Goal: Transaction & Acquisition: Book appointment/travel/reservation

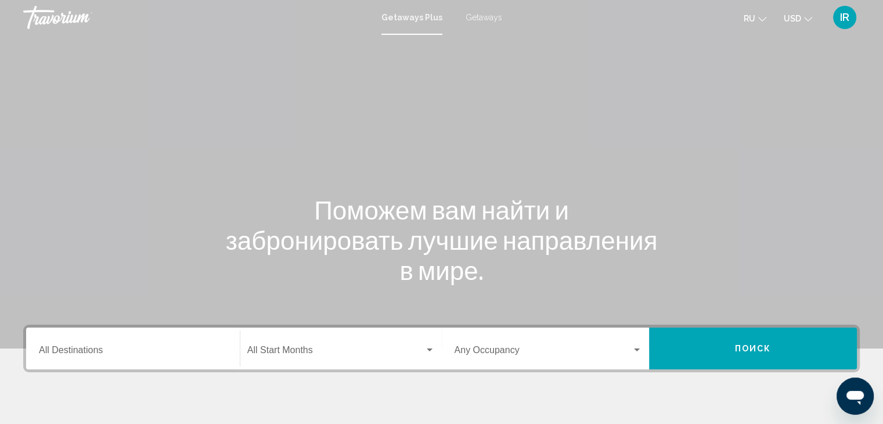
click at [483, 17] on span "Getaways" at bounding box center [484, 17] width 37 height 9
click at [218, 348] on input "Destination All Destinations" at bounding box center [133, 352] width 188 height 10
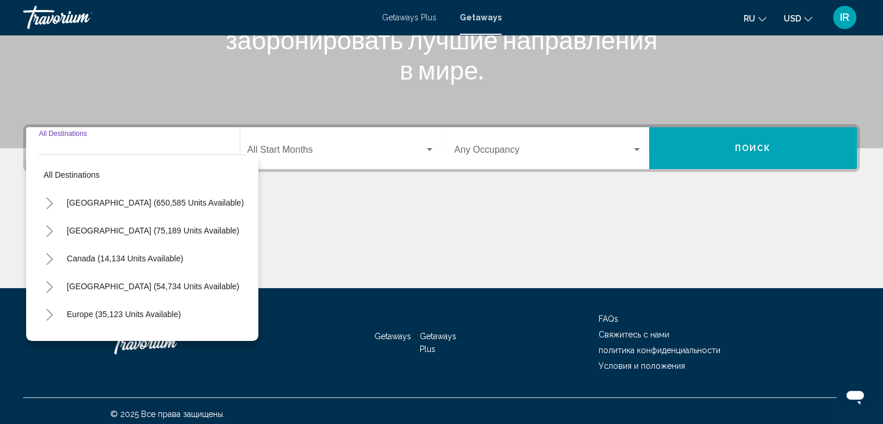
scroll to position [207, 0]
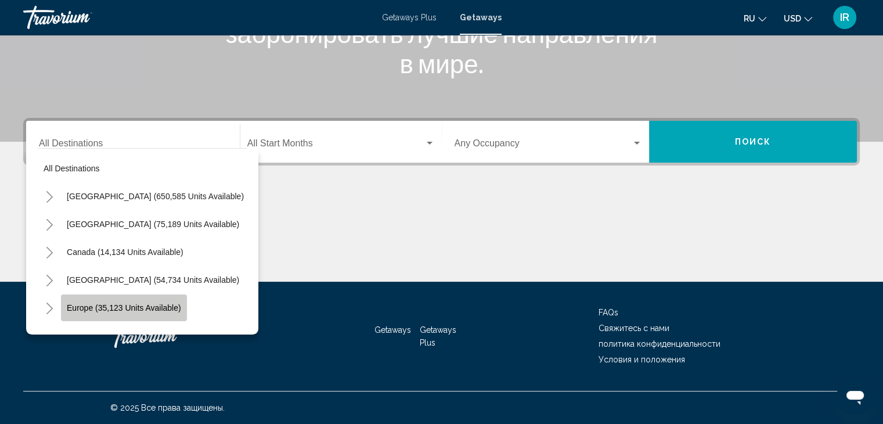
click at [181, 313] on button "Europe (35,123 units available)" at bounding box center [124, 307] width 126 height 27
type input "**********"
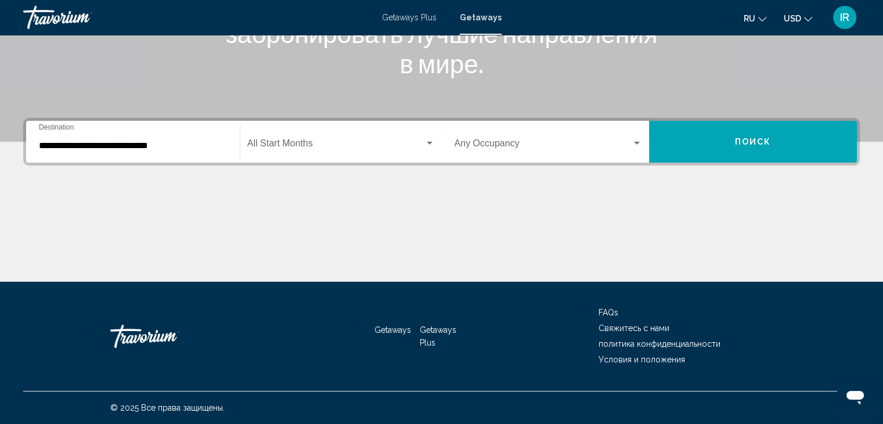
click at [207, 152] on div "**********" at bounding box center [133, 142] width 188 height 37
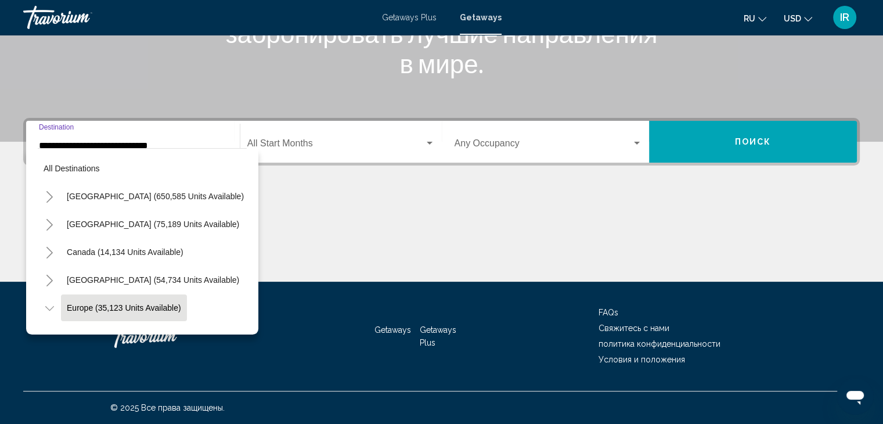
scroll to position [73, 0]
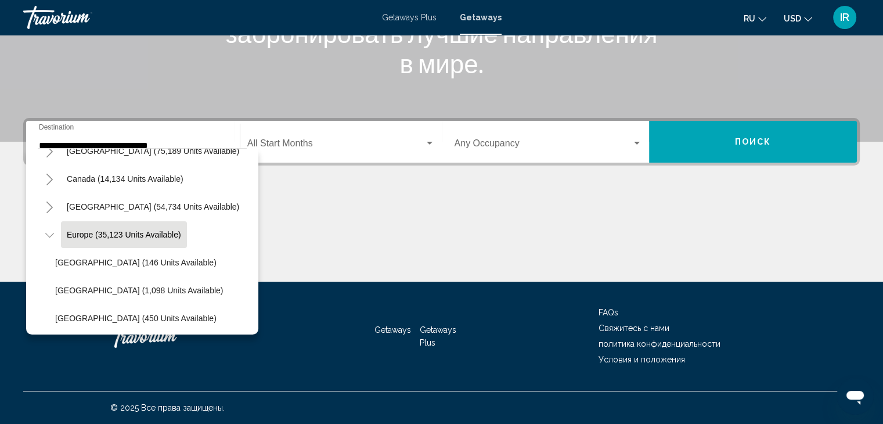
click at [230, 139] on div "**********" at bounding box center [133, 142] width 202 height 37
click at [380, 210] on div "Main content" at bounding box center [441, 237] width 837 height 87
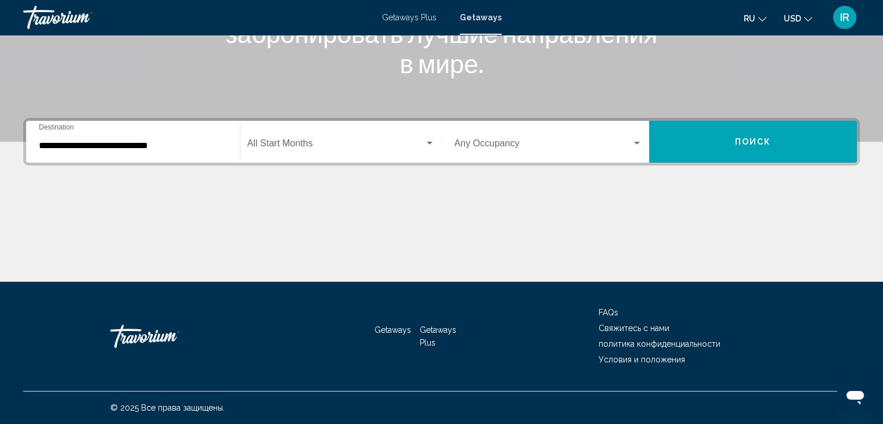
click at [206, 141] on input "**********" at bounding box center [133, 145] width 188 height 10
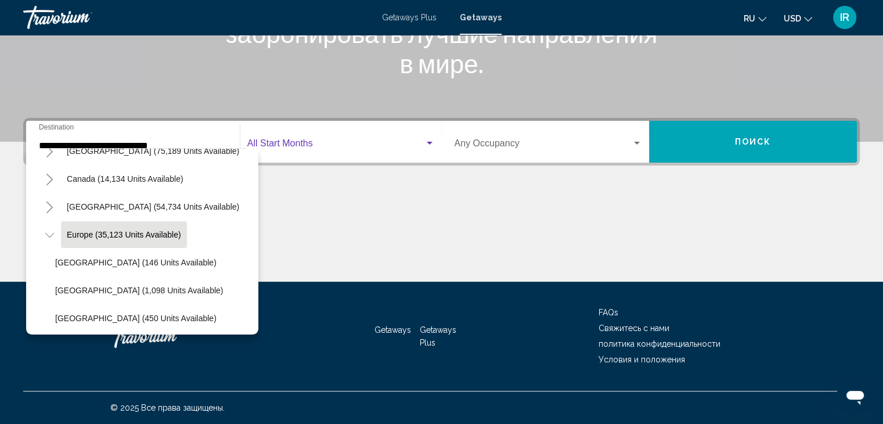
click at [432, 139] on div "Search widget" at bounding box center [429, 143] width 10 height 9
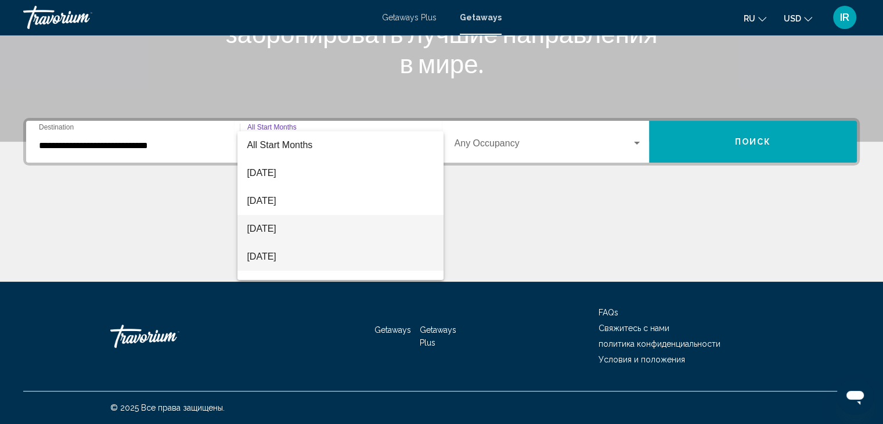
scroll to position [158, 0]
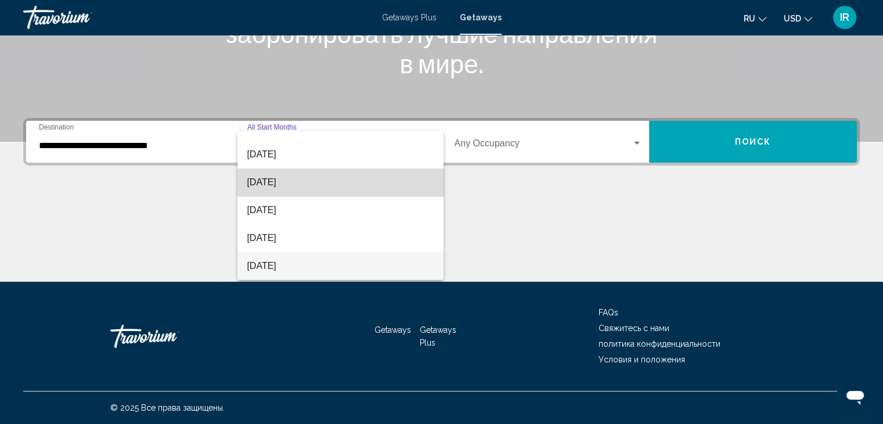
click at [384, 171] on span "[DATE]" at bounding box center [341, 182] width 188 height 28
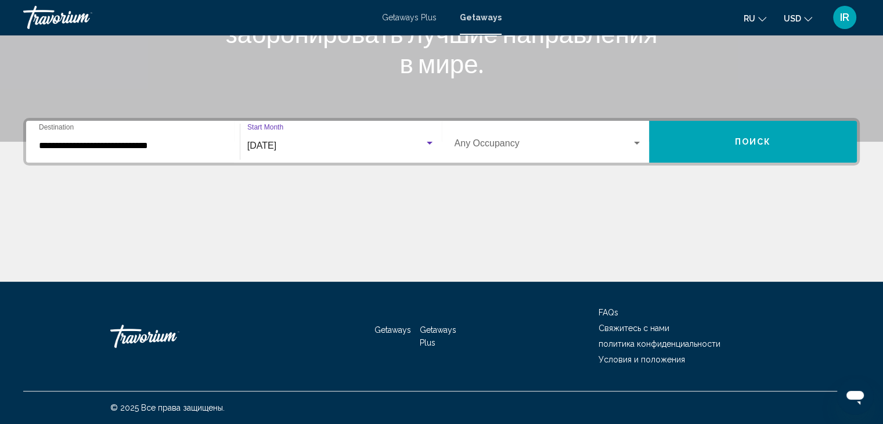
click at [631, 140] on span "Search widget" at bounding box center [544, 145] width 178 height 10
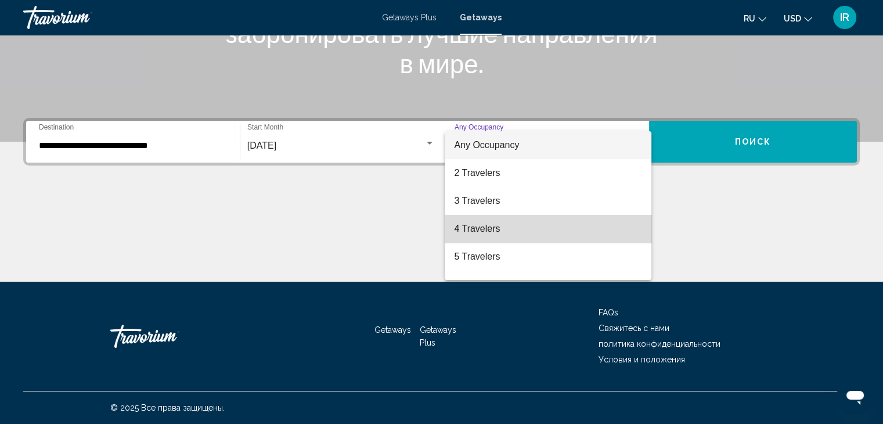
click at [599, 224] on span "4 Travelers" at bounding box center [548, 229] width 188 height 28
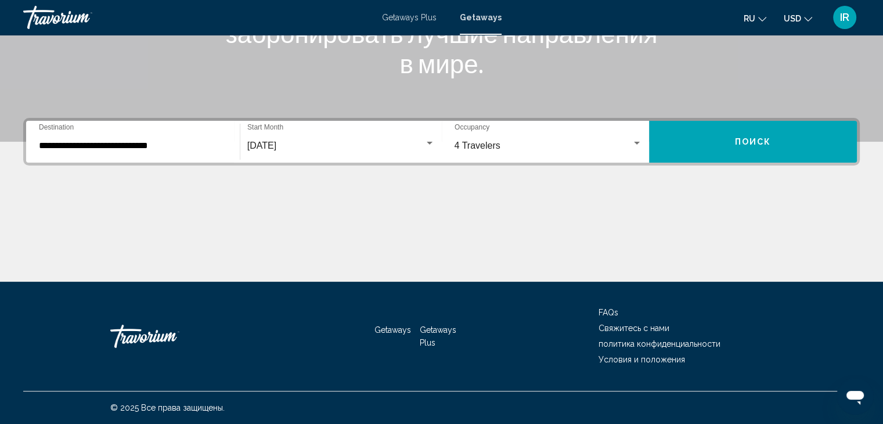
drag, startPoint x: 745, startPoint y: 139, endPoint x: 780, endPoint y: 137, distance: 34.9
click at [780, 137] on button "Поиск" at bounding box center [753, 142] width 208 height 42
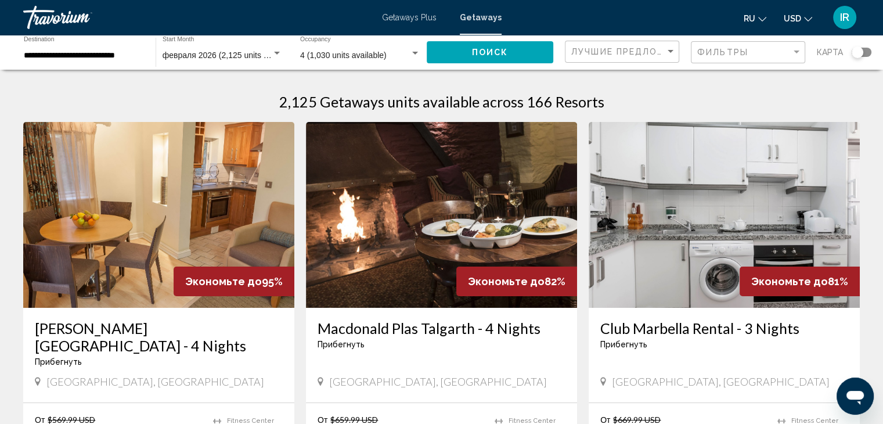
click at [855, 54] on div "Search widget" at bounding box center [858, 52] width 12 height 12
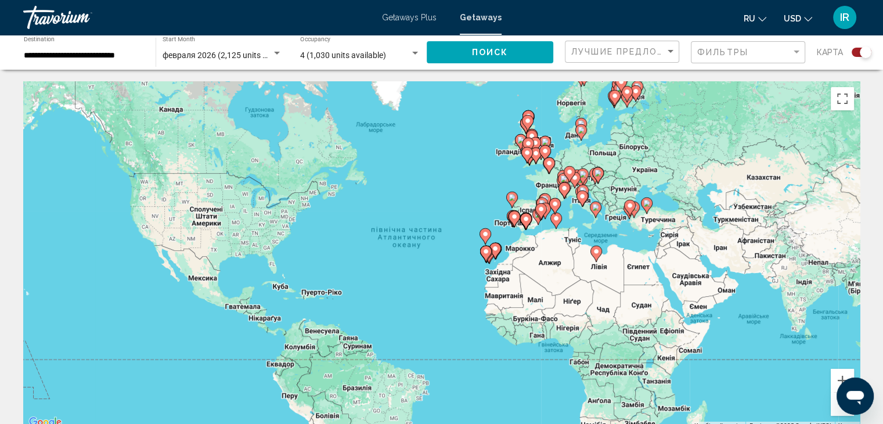
click at [552, 182] on div "Увімкніть режим перетягування за допомогою клавіатури, натиснувши Alt + Enter. …" at bounding box center [441, 255] width 837 height 348
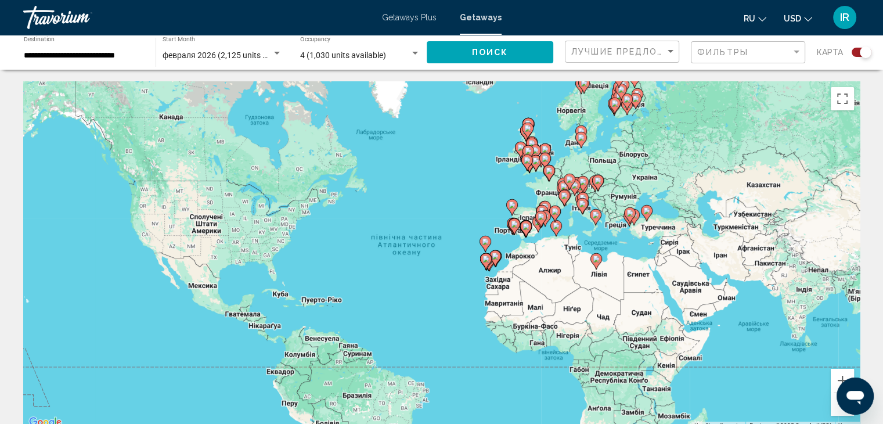
click at [127, 62] on div "**********" at bounding box center [84, 53] width 120 height 32
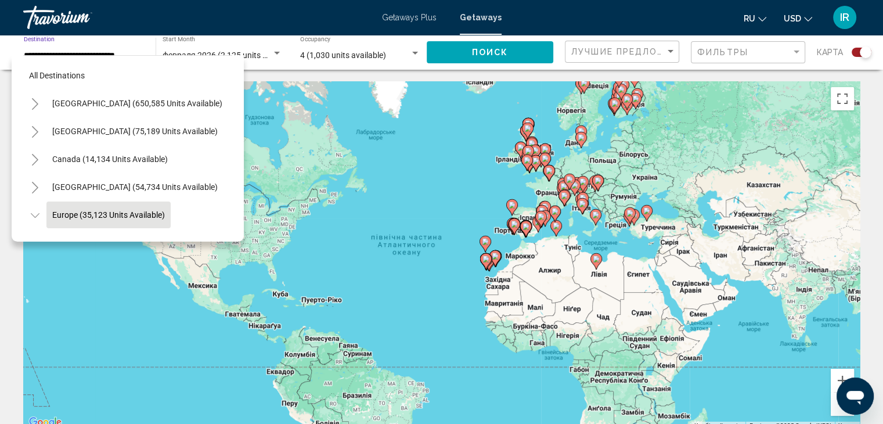
scroll to position [73, 0]
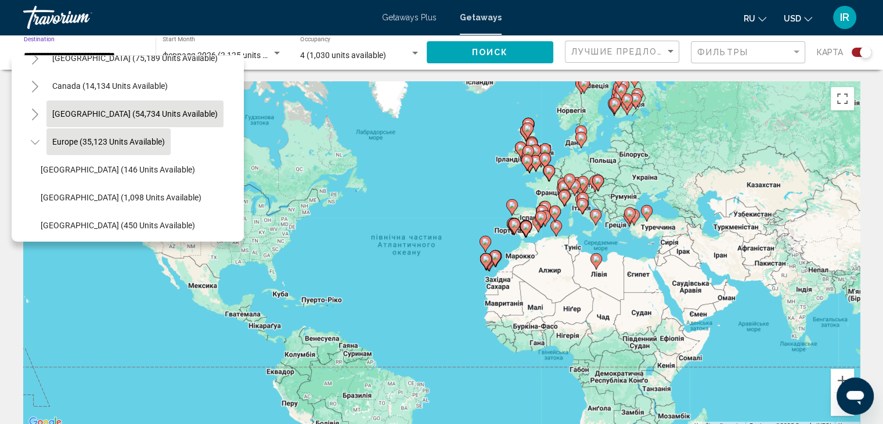
click at [202, 114] on span "[GEOGRAPHIC_DATA] (54,734 units available)" at bounding box center [134, 113] width 165 height 9
type input "**********"
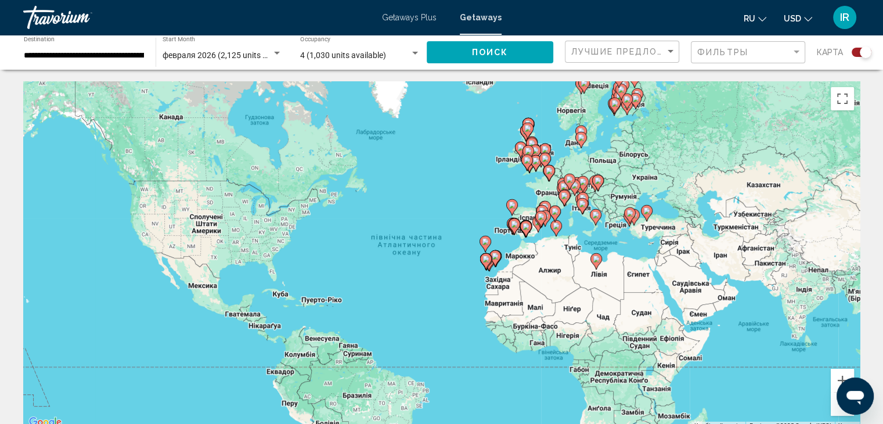
click at [856, 52] on div "Search widget" at bounding box center [862, 52] width 20 height 9
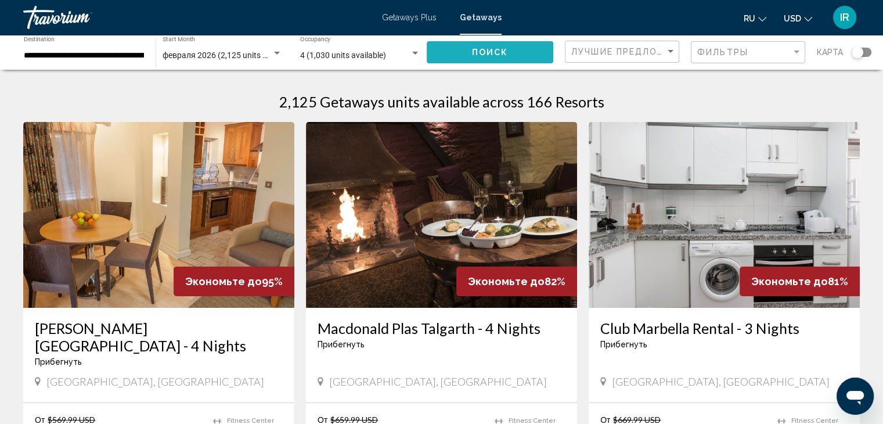
click at [525, 55] on button "Поиск" at bounding box center [490, 51] width 127 height 21
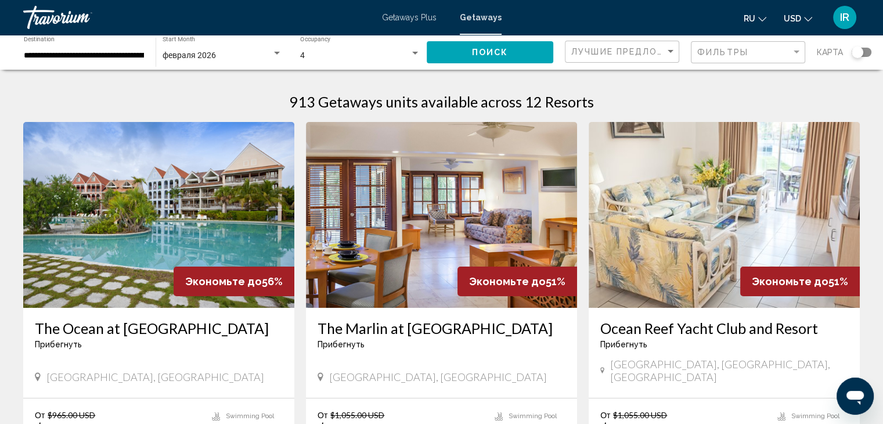
click at [863, 53] on div "Search widget" at bounding box center [862, 52] width 20 height 9
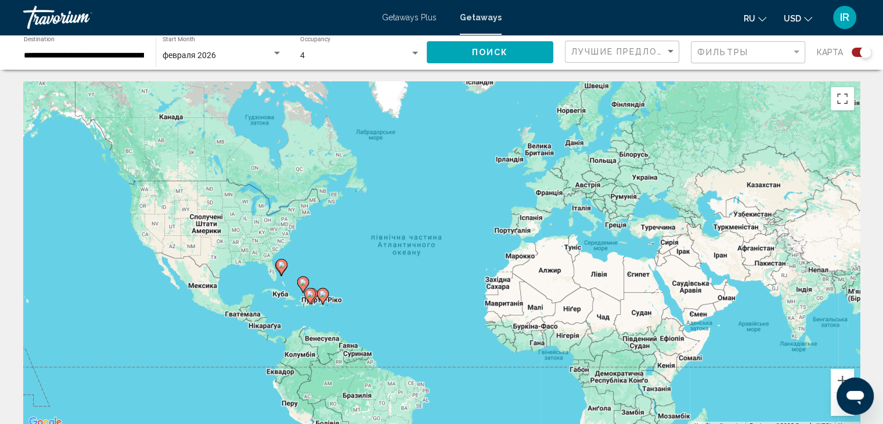
click at [322, 304] on gmp-advanced-marker "Main content" at bounding box center [323, 295] width 12 height 17
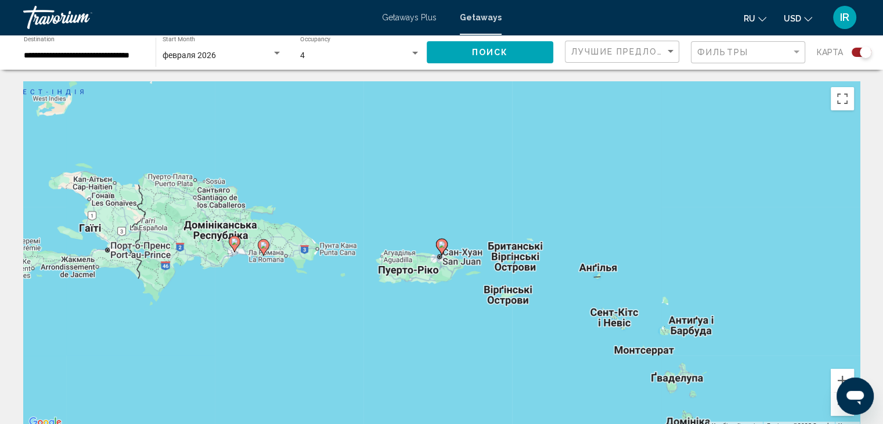
click at [232, 247] on icon "Main content" at bounding box center [234, 243] width 10 height 15
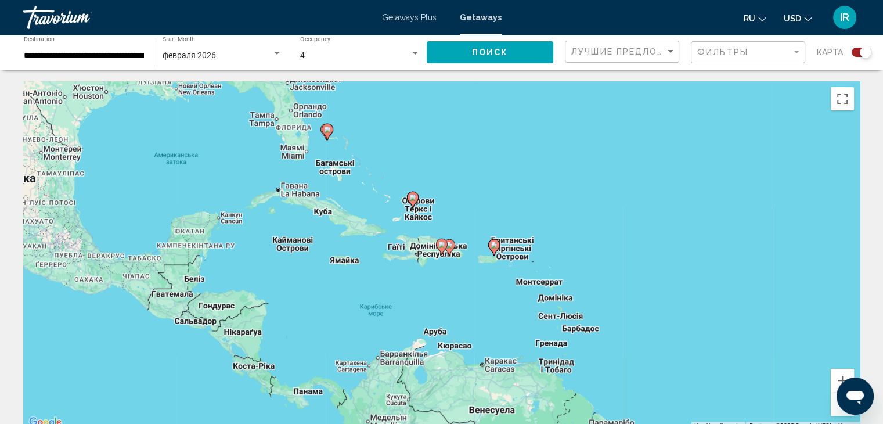
click at [442, 242] on image "Main content" at bounding box center [441, 244] width 7 height 7
type input "**********"
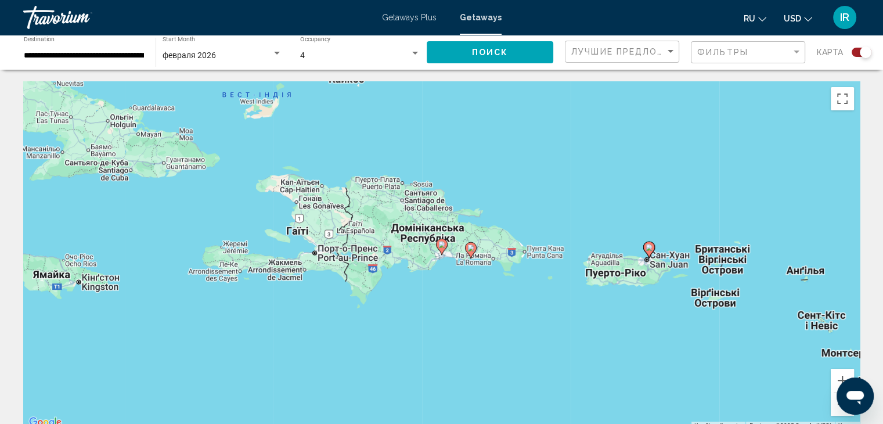
click at [442, 242] on image "Main content" at bounding box center [441, 244] width 7 height 7
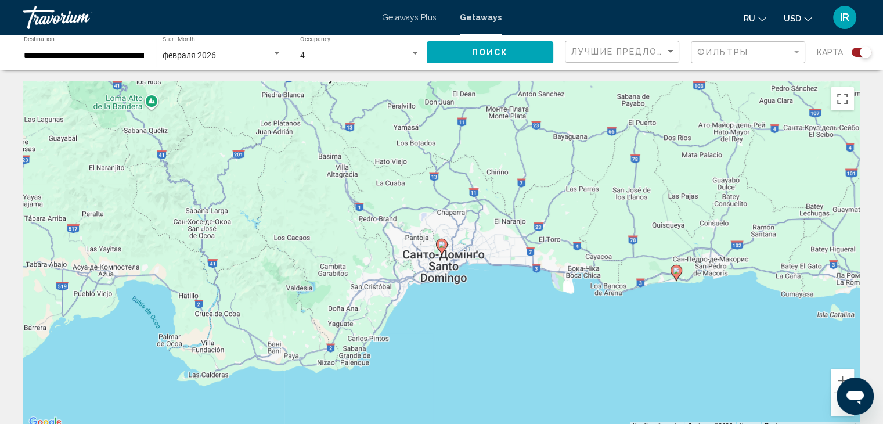
click at [438, 242] on image "Main content" at bounding box center [441, 244] width 7 height 7
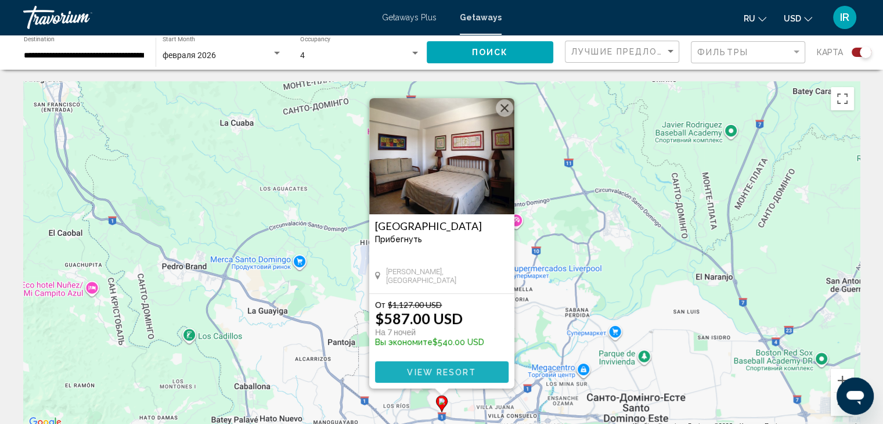
click at [455, 369] on span "View Resort" at bounding box center [441, 372] width 69 height 9
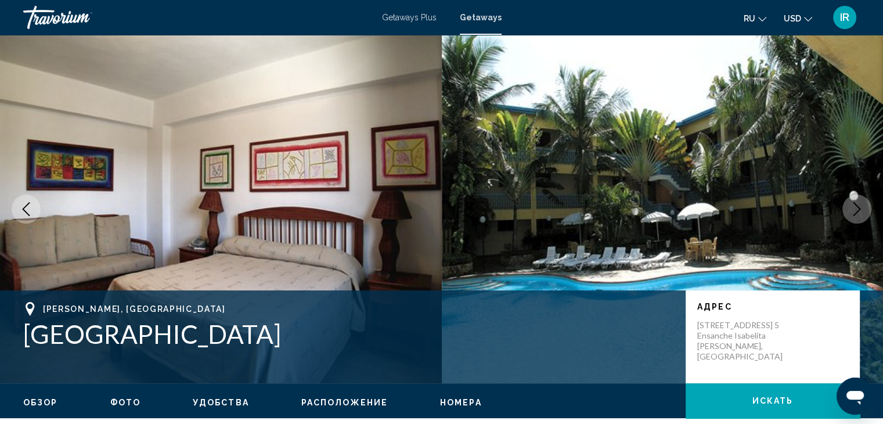
click at [214, 400] on span "Удобства" at bounding box center [221, 402] width 56 height 9
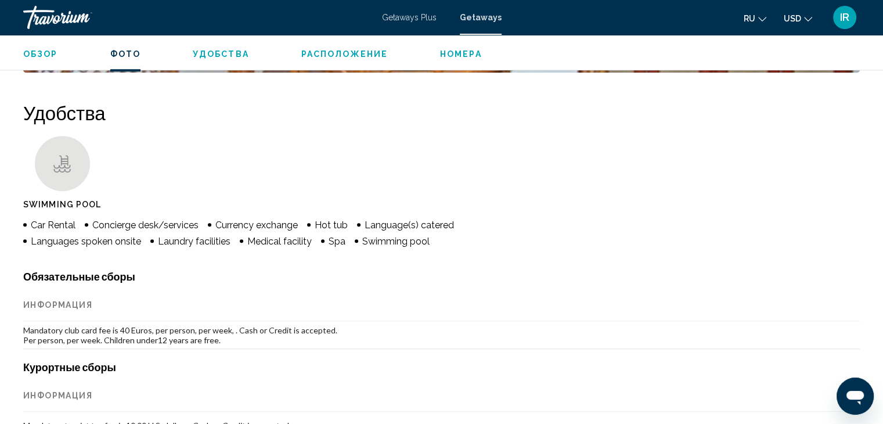
scroll to position [866, 0]
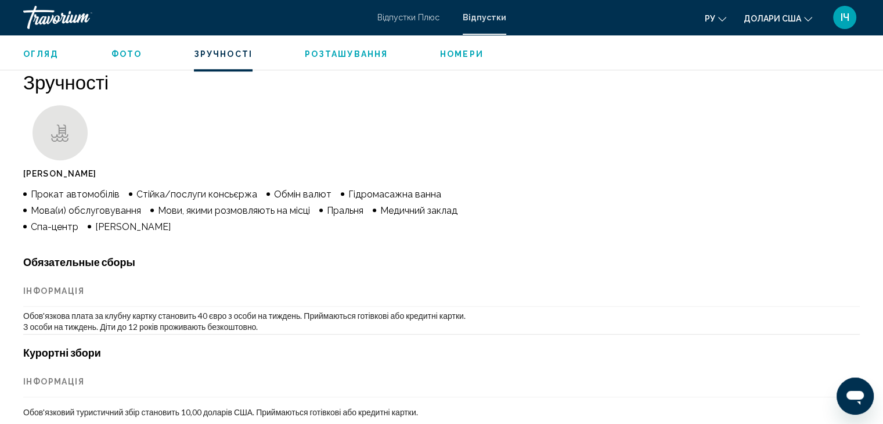
click at [650, 99] on div "Зручності Басейн Прокат автомобілів Стійка/послуги консьєржа Обмін валют Гідром…" at bounding box center [441, 352] width 837 height 564
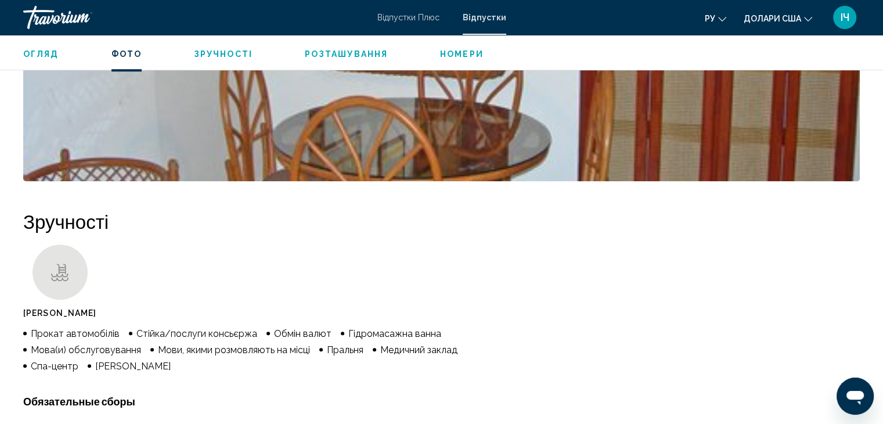
scroll to position [750, 0]
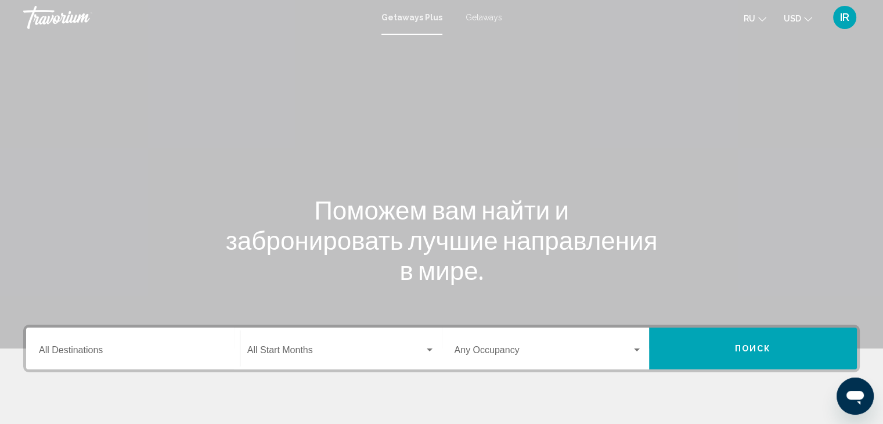
click at [199, 333] on div "Destination All Destinations" at bounding box center [133, 348] width 188 height 37
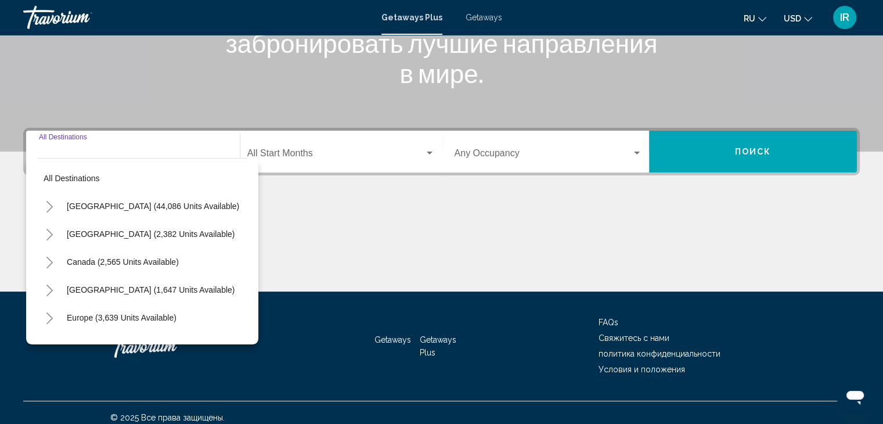
scroll to position [207, 0]
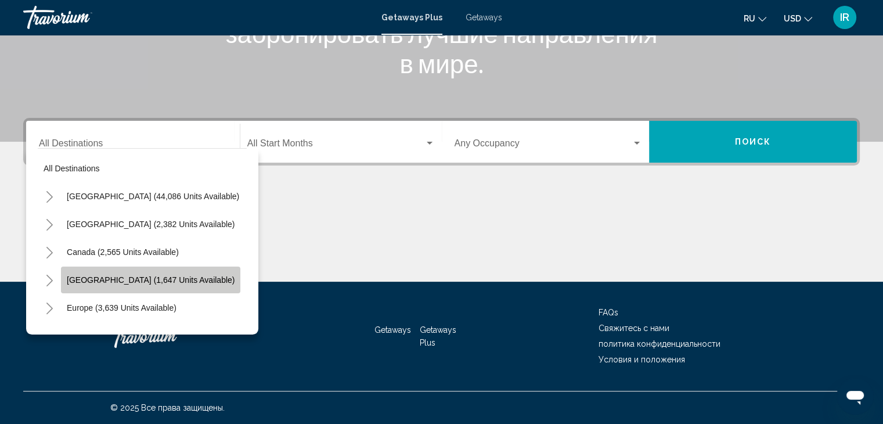
click at [180, 275] on span "[GEOGRAPHIC_DATA] (1,647 units available)" at bounding box center [151, 279] width 168 height 9
type input "**********"
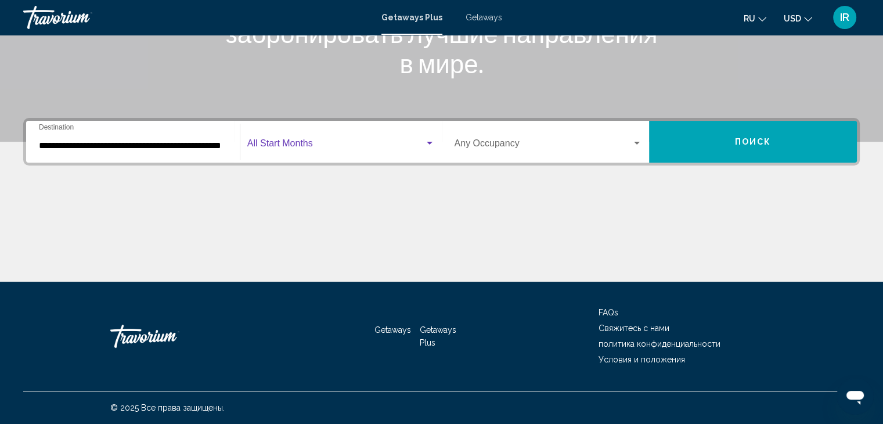
click at [420, 143] on span "Search widget" at bounding box center [335, 145] width 177 height 10
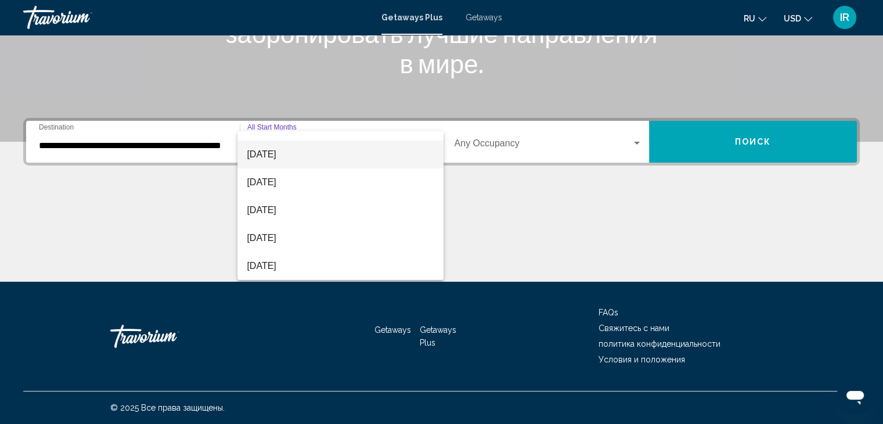
scroll to position [102, 0]
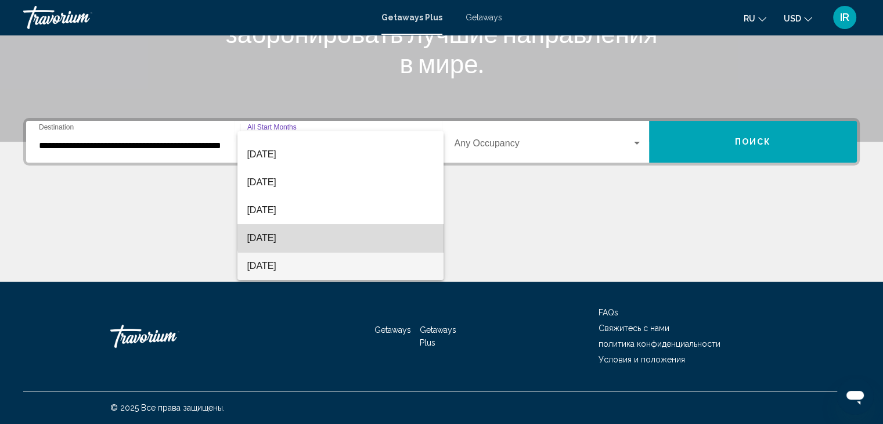
click at [359, 232] on span "[DATE]" at bounding box center [341, 238] width 188 height 28
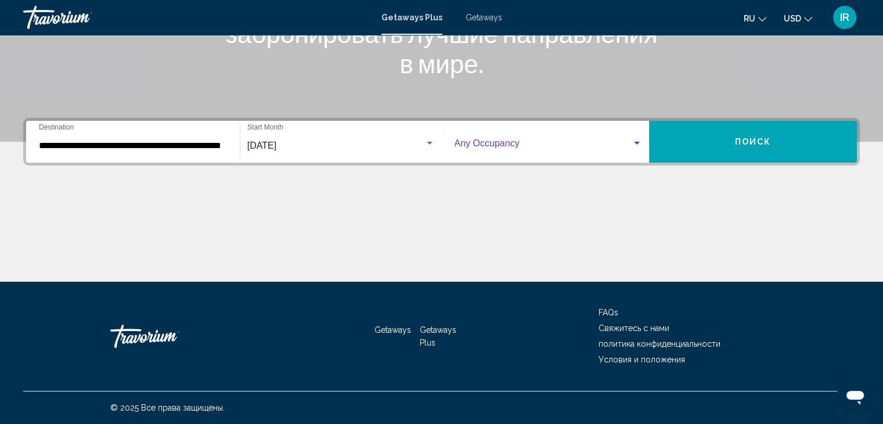
click at [628, 144] on span "Search widget" at bounding box center [544, 145] width 178 height 10
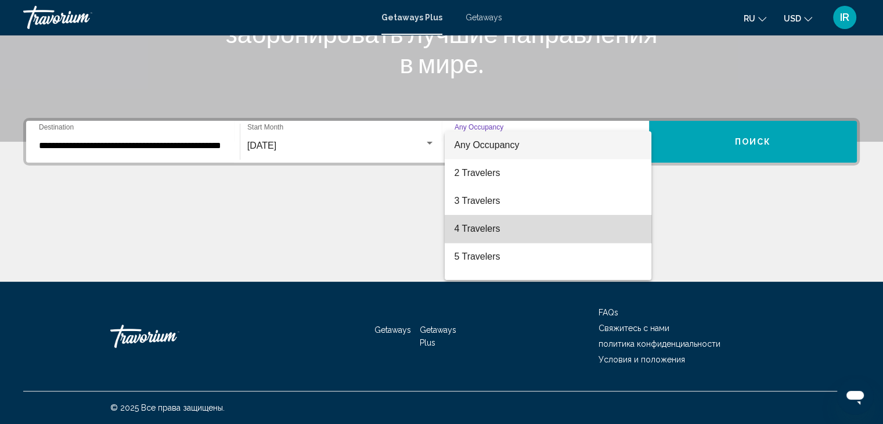
click at [590, 220] on span "4 Travelers" at bounding box center [548, 229] width 188 height 28
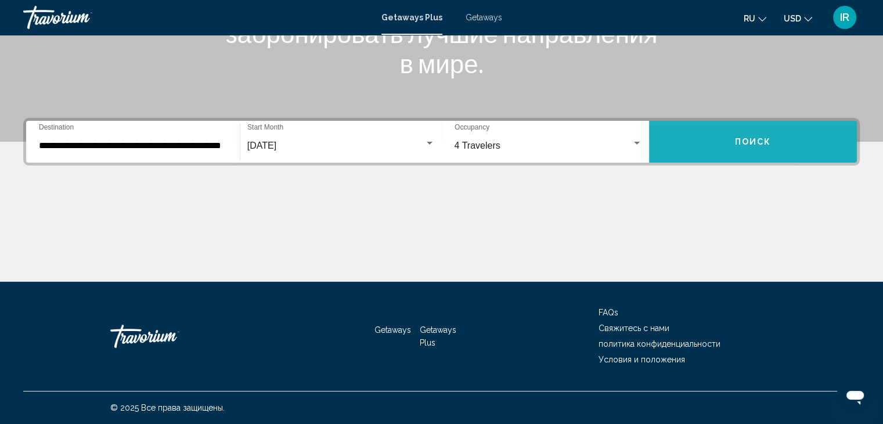
click at [799, 134] on button "Поиск" at bounding box center [753, 142] width 208 height 42
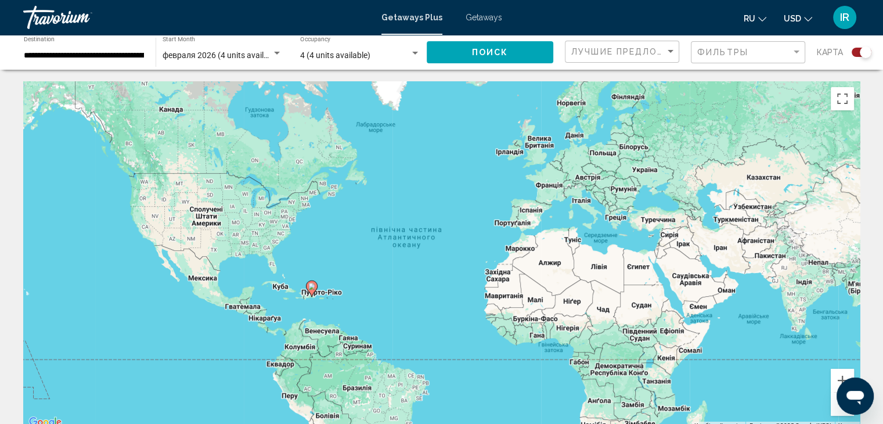
click at [855, 51] on div "Search widget" at bounding box center [862, 52] width 20 height 9
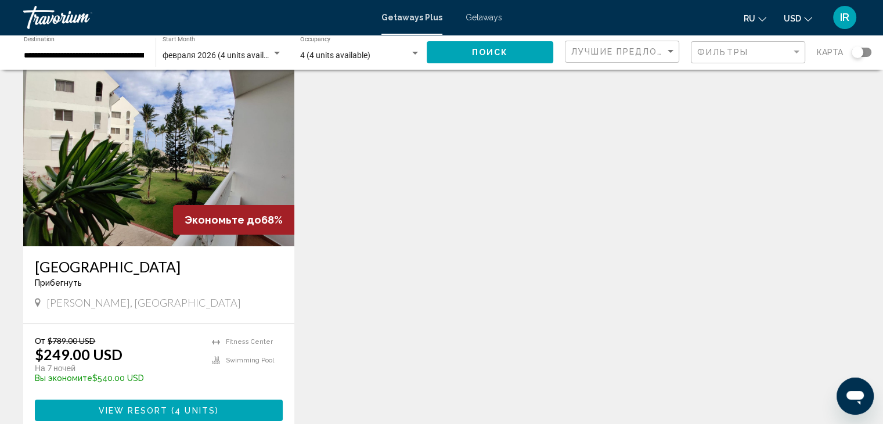
scroll to position [70, 0]
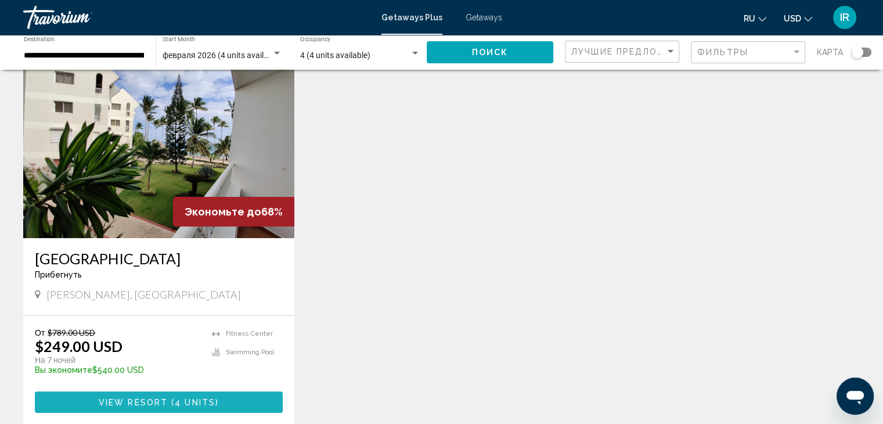
click at [165, 399] on span "View Resort" at bounding box center [133, 402] width 69 height 9
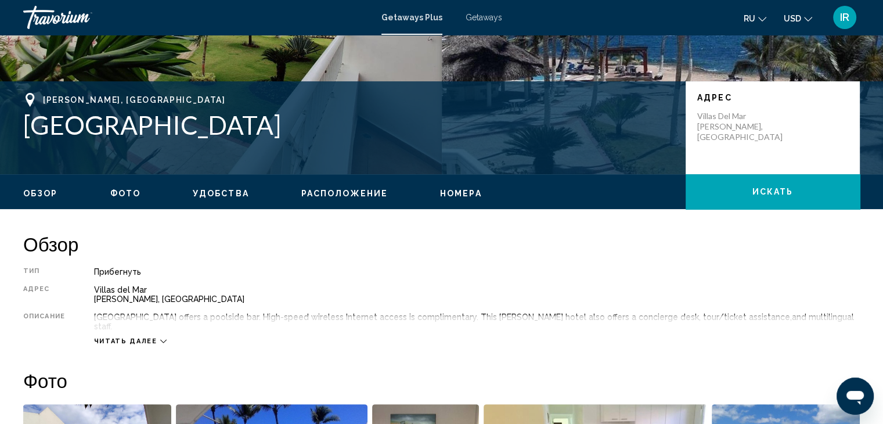
scroll to position [232, 0]
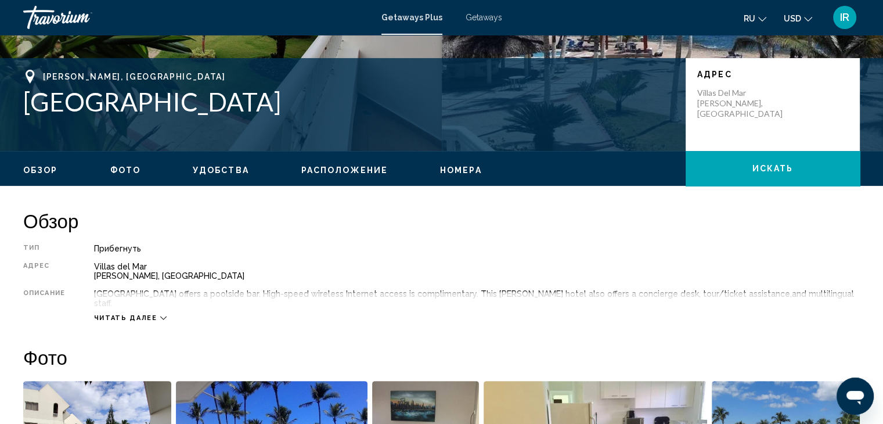
click at [160, 316] on icon "Main content" at bounding box center [163, 317] width 6 height 3
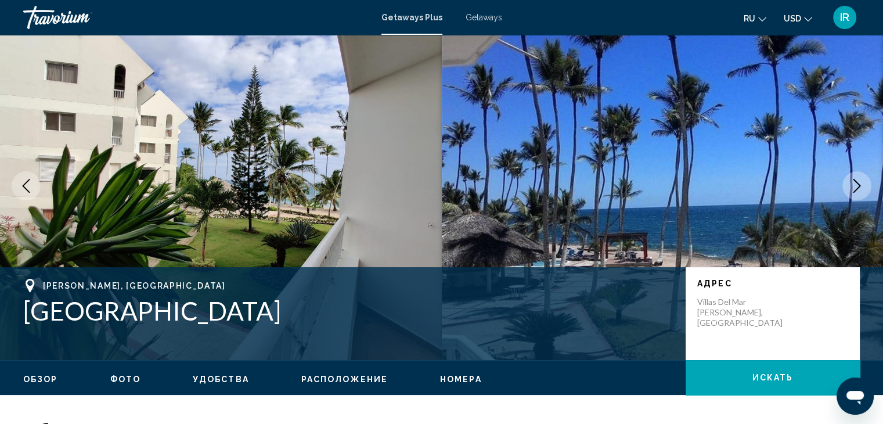
scroll to position [46, 0]
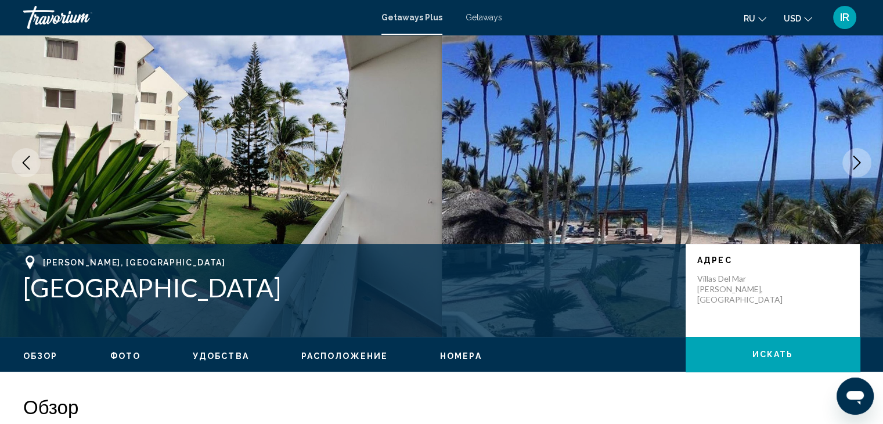
click at [475, 21] on span "Getaways" at bounding box center [484, 17] width 37 height 9
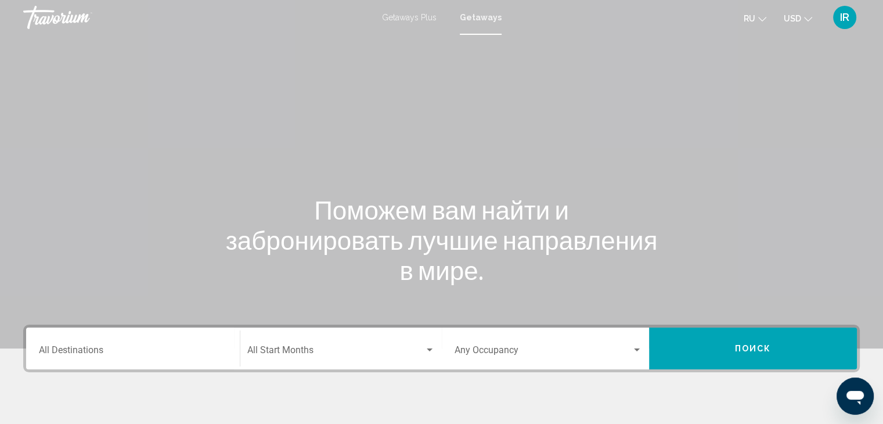
click at [152, 345] on div "Destination All Destinations" at bounding box center [133, 348] width 188 height 37
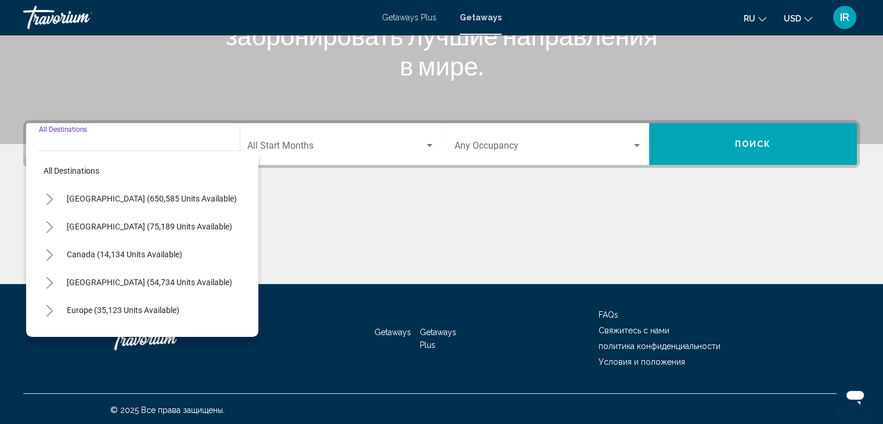
scroll to position [207, 0]
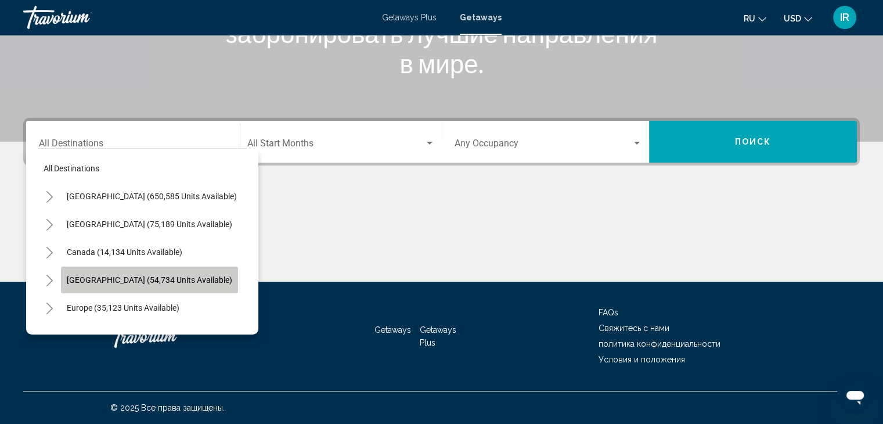
click at [158, 276] on span "[GEOGRAPHIC_DATA] (54,734 units available)" at bounding box center [149, 279] width 165 height 9
type input "**********"
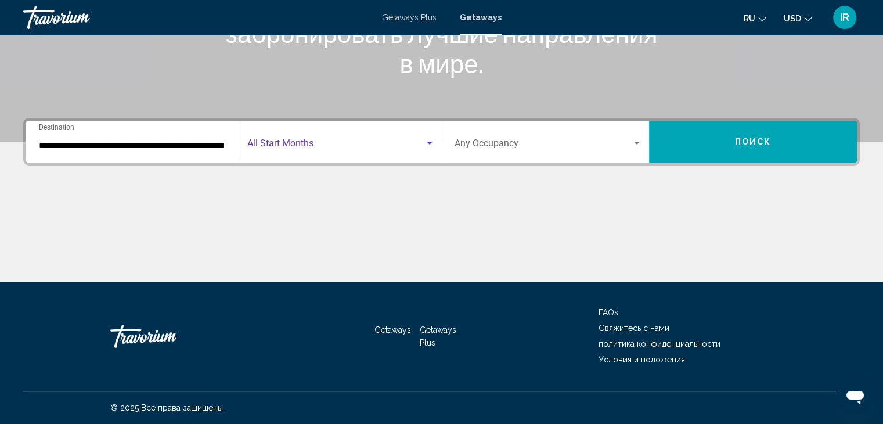
click at [424, 140] on div "Search widget" at bounding box center [429, 143] width 10 height 9
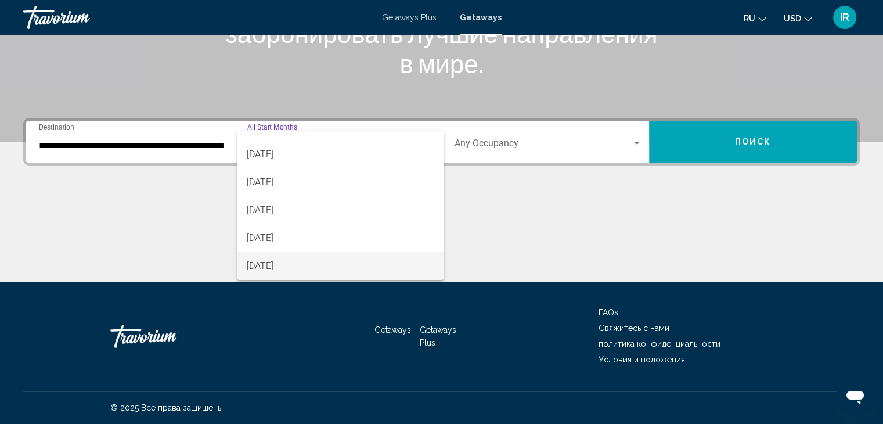
scroll to position [102, 0]
click at [352, 232] on span "[DATE]" at bounding box center [341, 238] width 188 height 28
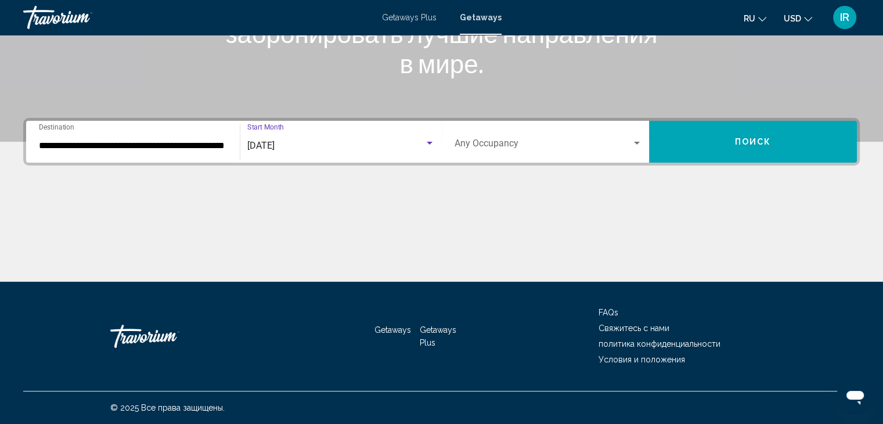
click at [642, 141] on div "Search widget" at bounding box center [637, 143] width 10 height 9
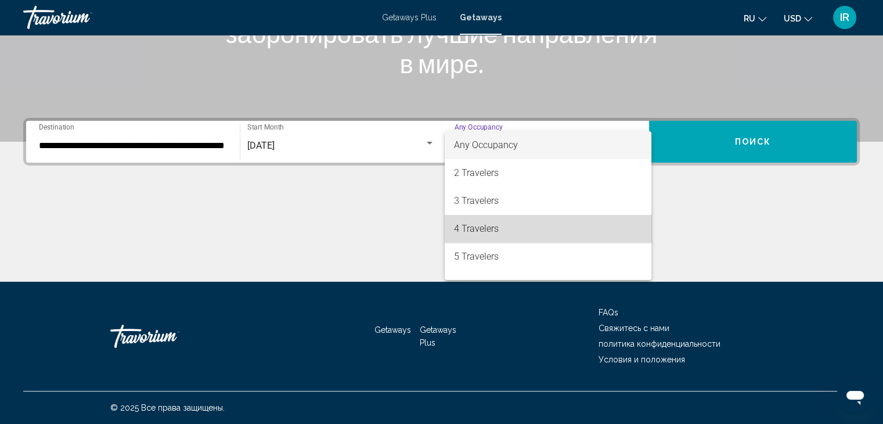
click at [591, 228] on span "4 Travelers" at bounding box center [548, 229] width 188 height 28
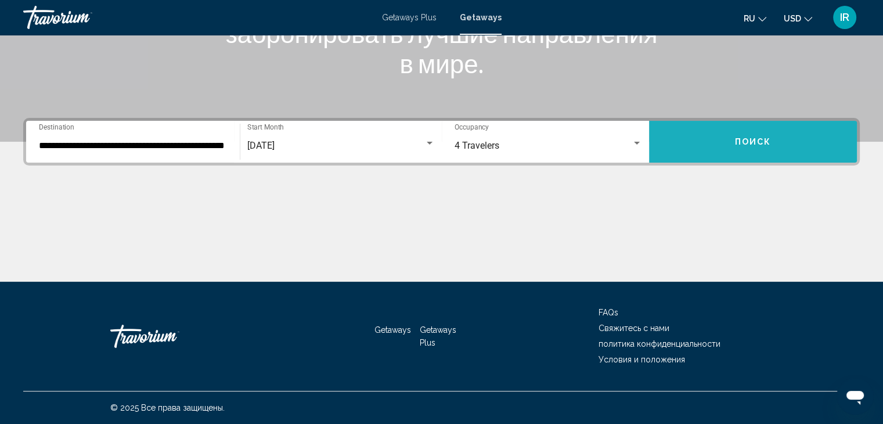
click at [762, 143] on span "Поиск" at bounding box center [753, 142] width 37 height 9
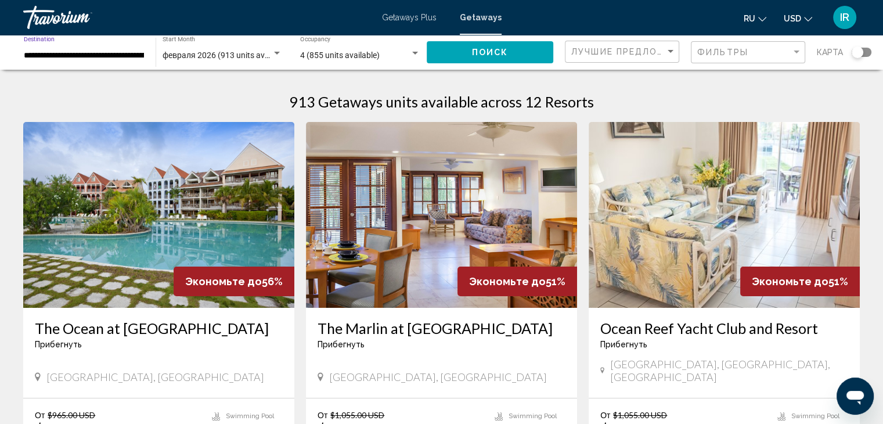
click at [139, 56] on input "**********" at bounding box center [84, 55] width 120 height 9
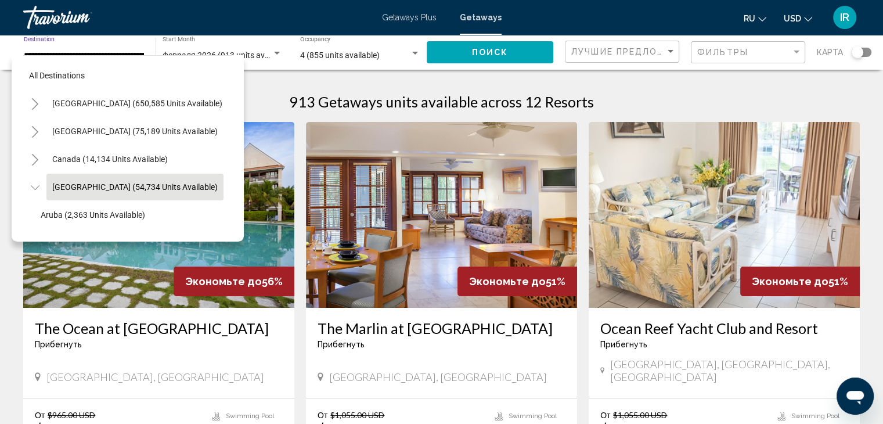
scroll to position [45, 23]
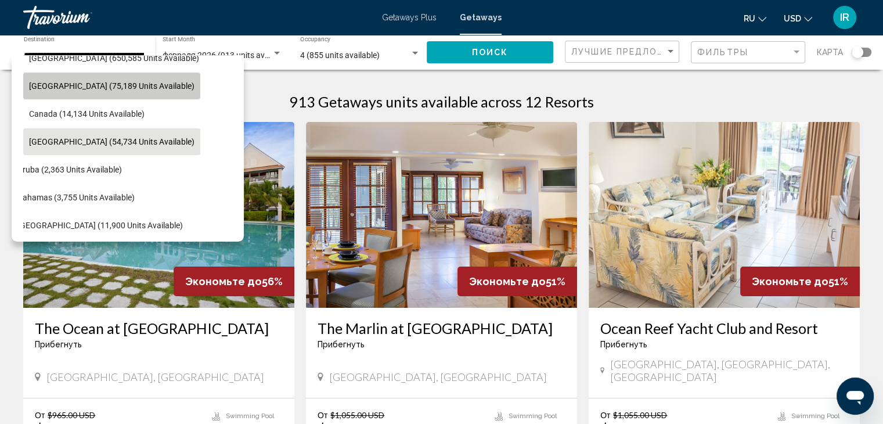
click at [134, 89] on span "[GEOGRAPHIC_DATA] (75,189 units available)" at bounding box center [111, 85] width 165 height 9
type input "**********"
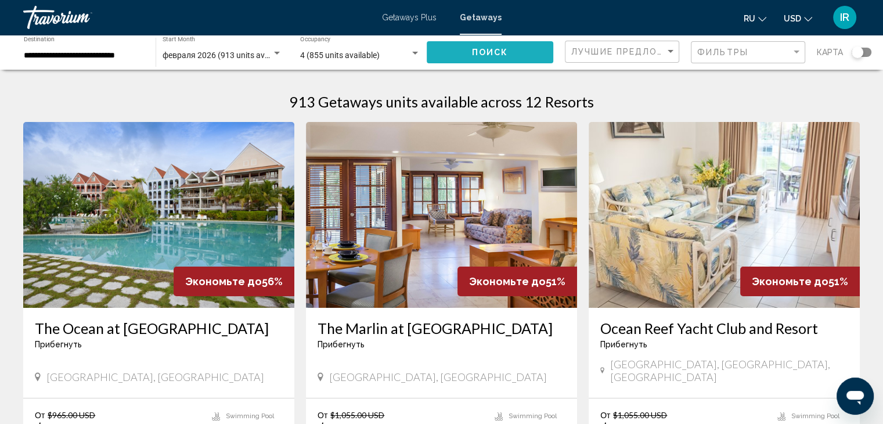
click at [535, 56] on button "Поиск" at bounding box center [490, 51] width 127 height 21
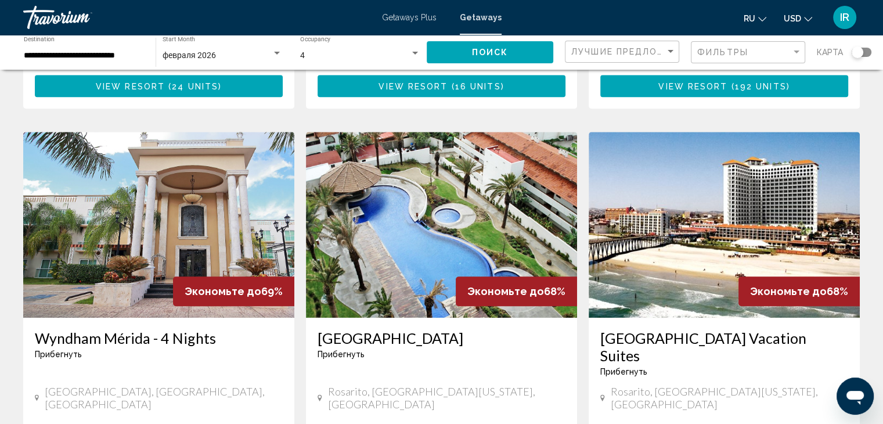
scroll to position [882, 0]
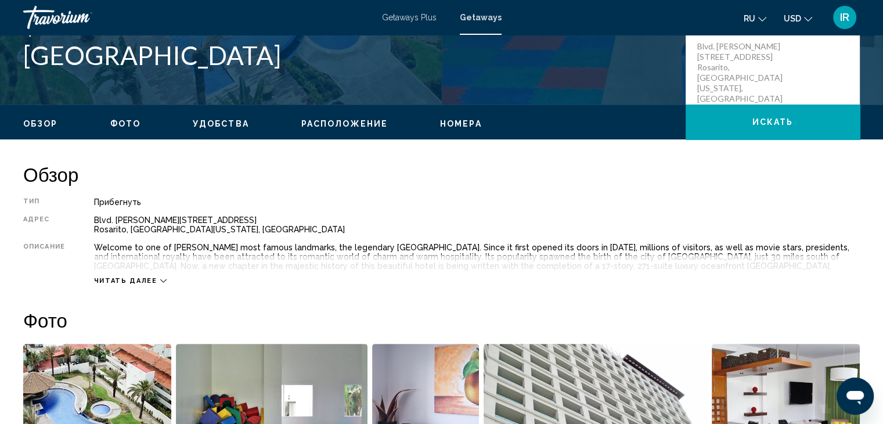
scroll to position [302, 0]
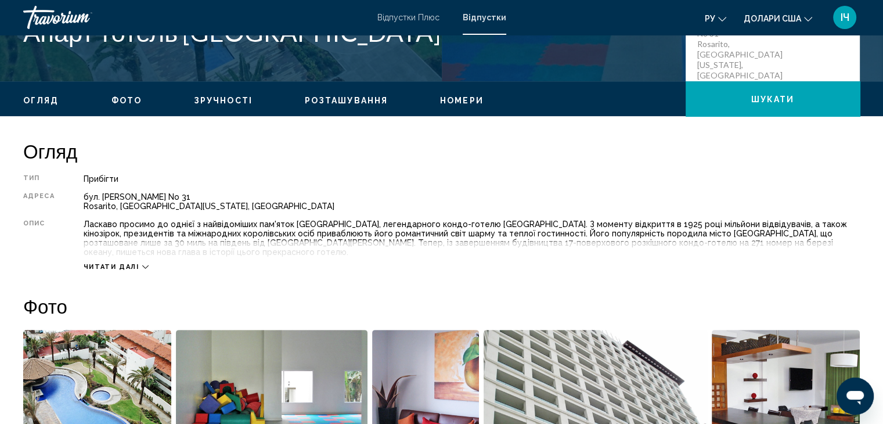
click at [741, 152] on h2 "Огляд" at bounding box center [441, 150] width 837 height 23
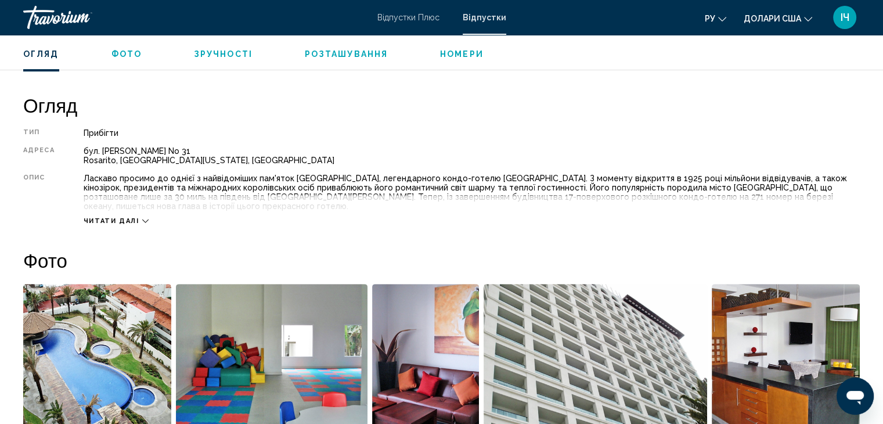
scroll to position [372, 0]
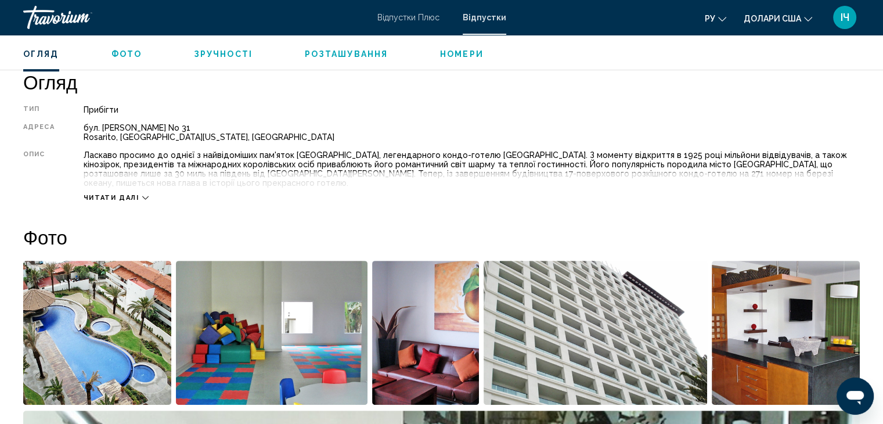
click at [142, 196] on icon "Основний зміст" at bounding box center [145, 197] width 6 height 3
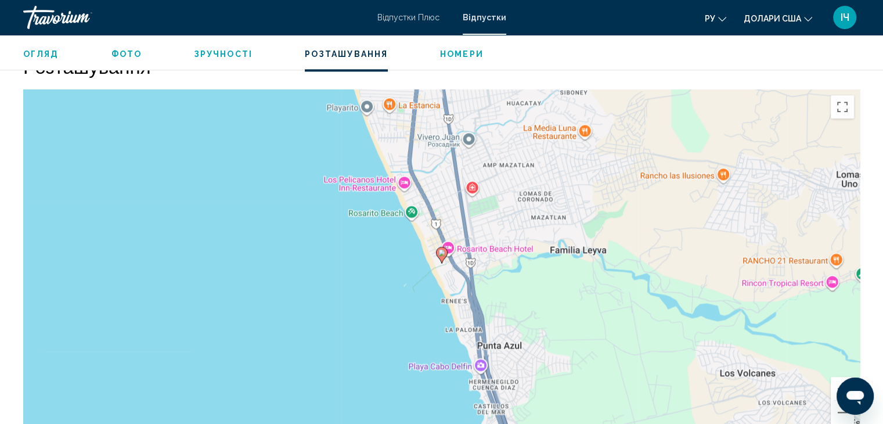
scroll to position [1463, 0]
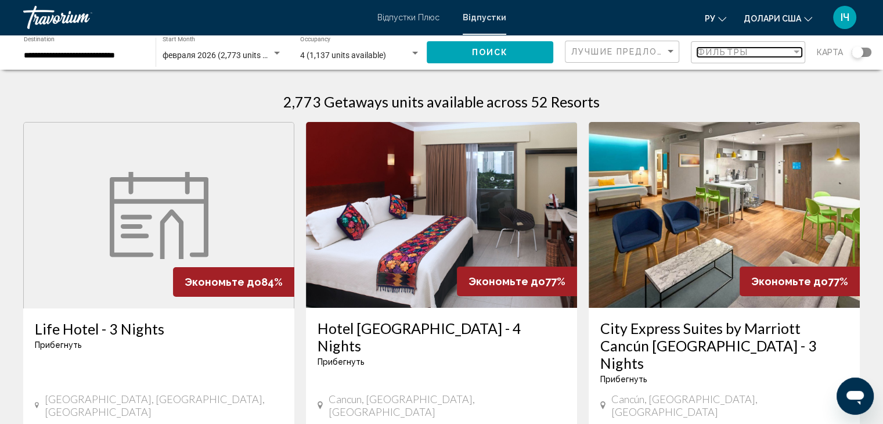
click at [801, 52] on div "Filter" at bounding box center [796, 52] width 10 height 9
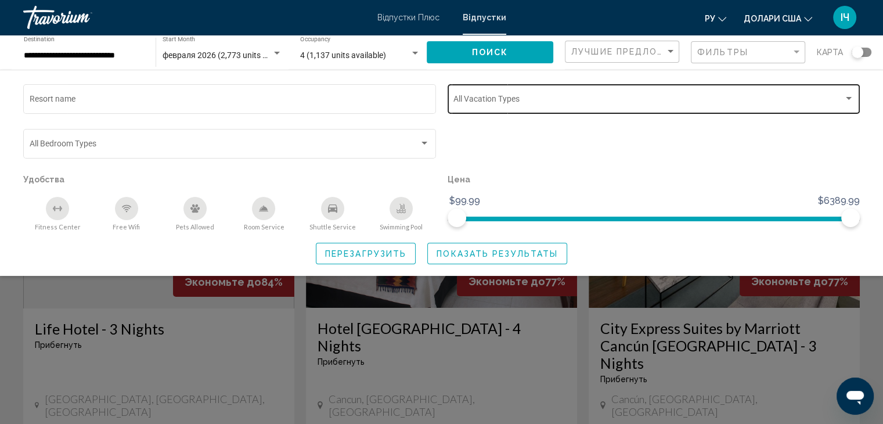
click at [849, 103] on div "Search widget" at bounding box center [849, 98] width 10 height 9
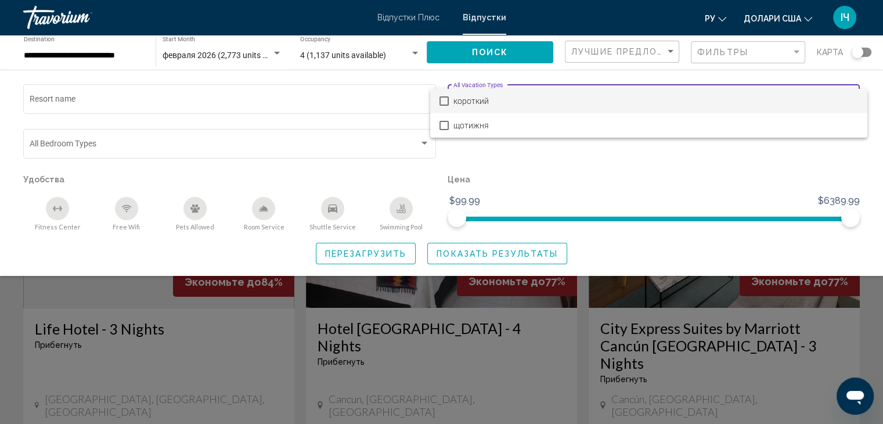
click at [462, 154] on div at bounding box center [441, 212] width 883 height 424
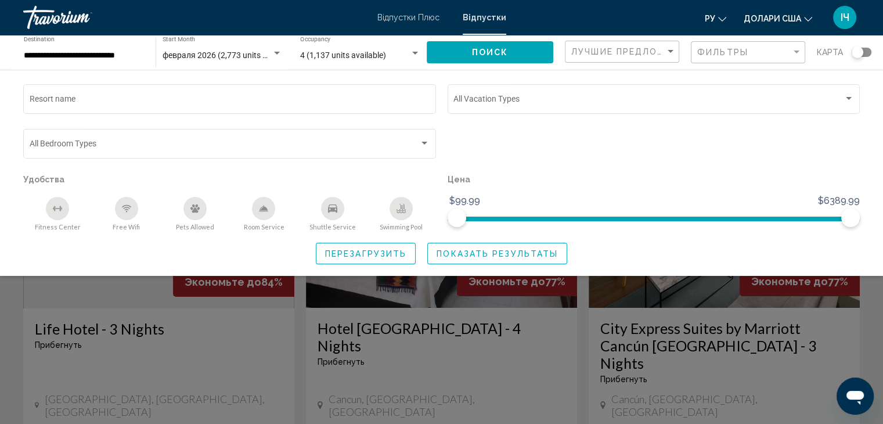
click at [399, 74] on div "Resort name Vacation Types All Vacation Types Bedroom Types All Bedroom Types У…" at bounding box center [441, 173] width 883 height 206
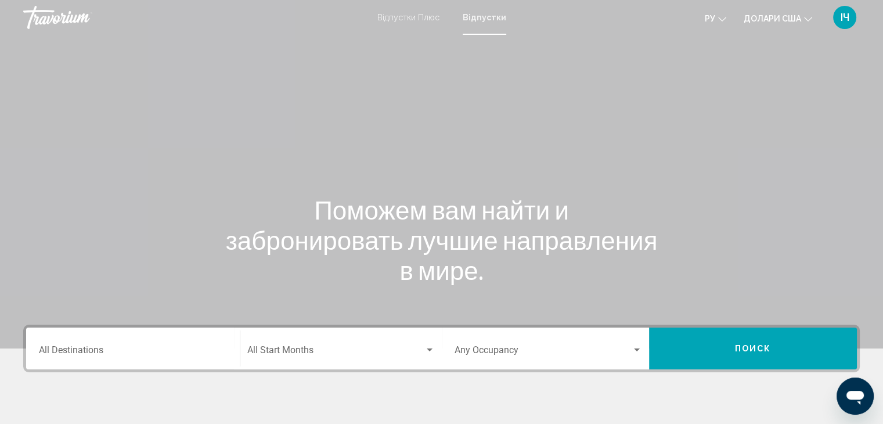
click at [484, 15] on font "Відпустки" at bounding box center [485, 17] width 44 height 9
click at [158, 336] on div "Destination All Destinations" at bounding box center [133, 348] width 188 height 37
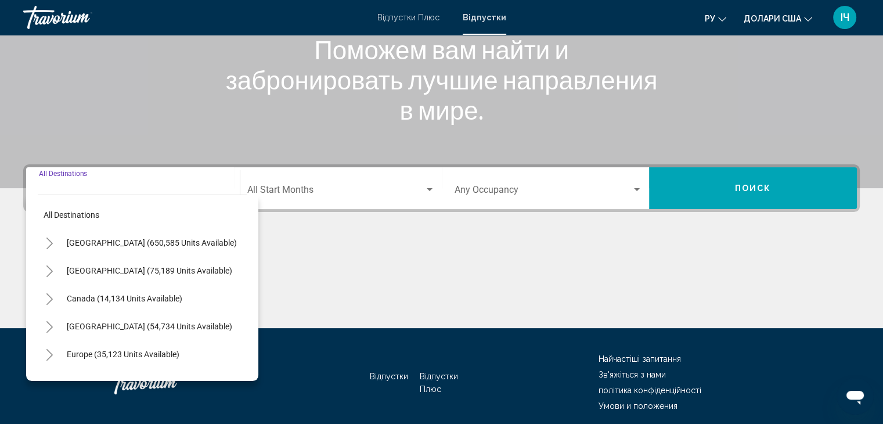
scroll to position [207, 0]
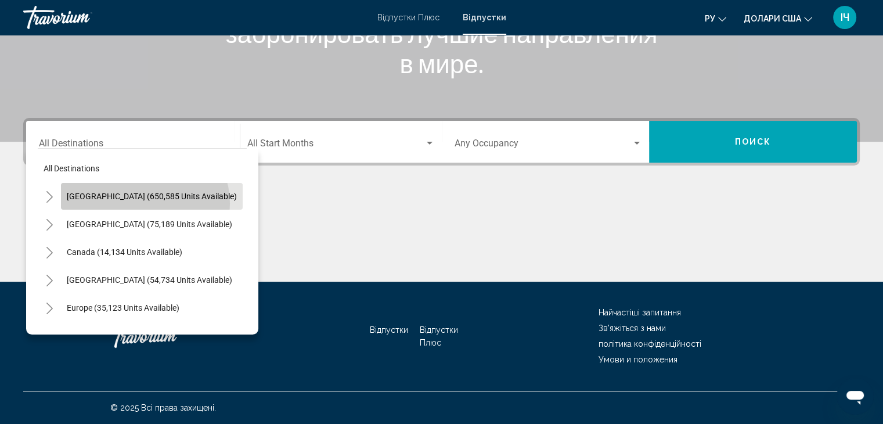
click at [144, 203] on button "[GEOGRAPHIC_DATA] (650,585 units available)" at bounding box center [152, 196] width 182 height 27
type input "**********"
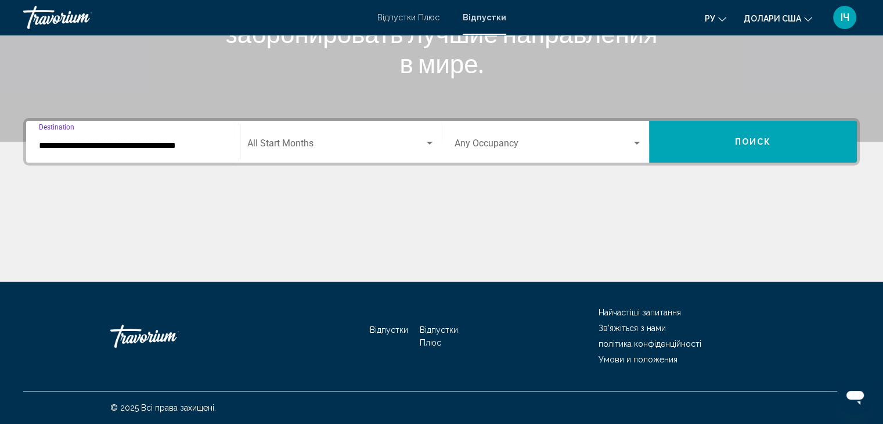
click at [428, 140] on div "Search widget" at bounding box center [429, 143] width 10 height 9
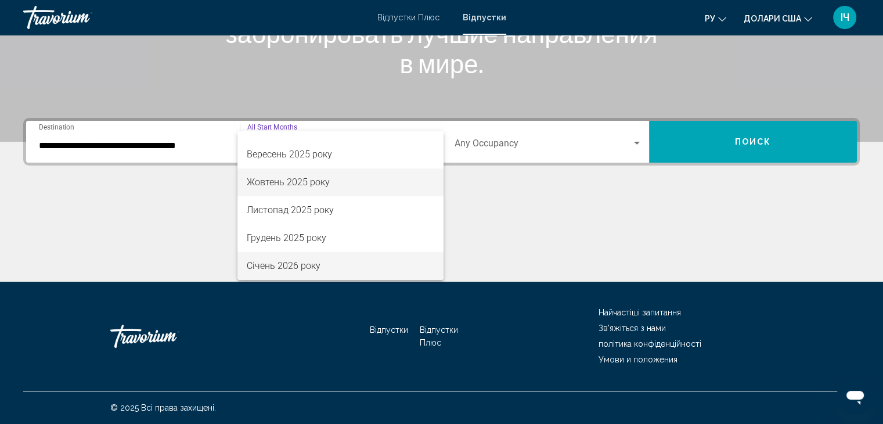
scroll to position [74, 0]
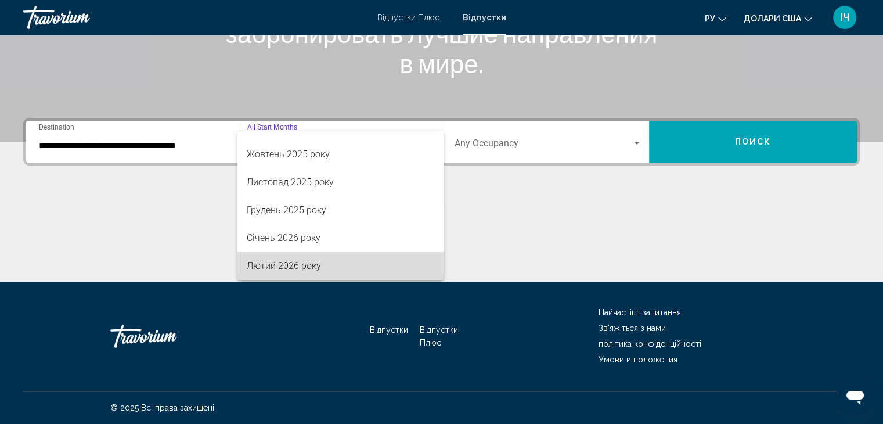
click at [352, 269] on span "Лютий 2026 року" at bounding box center [341, 266] width 188 height 28
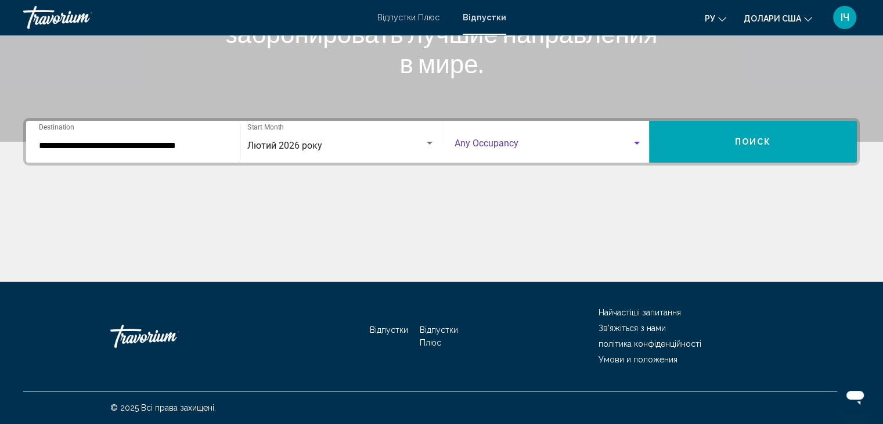
click at [639, 140] on div "Search widget" at bounding box center [637, 143] width 10 height 9
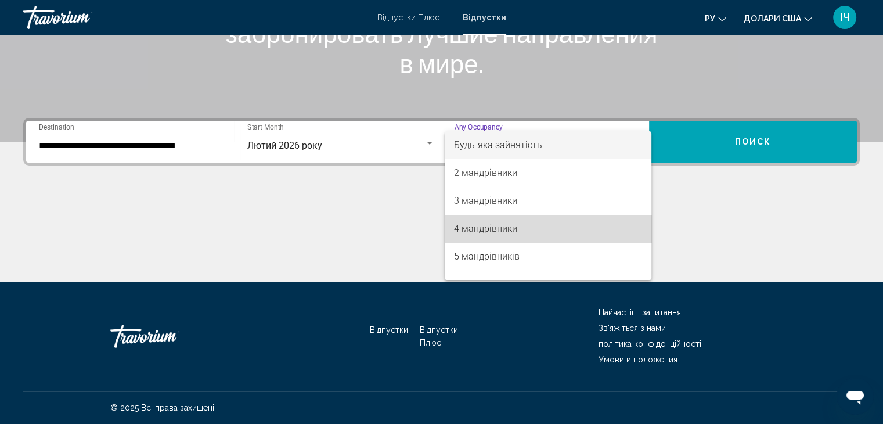
click at [599, 222] on span "4 мандрівники" at bounding box center [548, 229] width 188 height 28
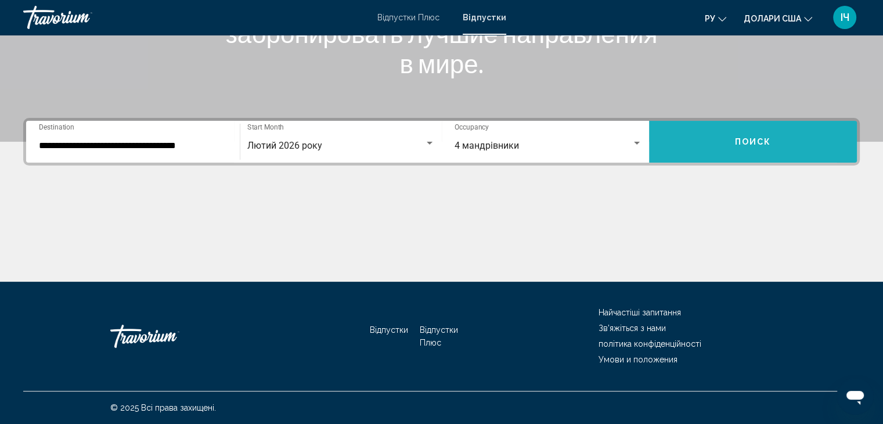
click at [700, 140] on button "Поиск" at bounding box center [753, 142] width 208 height 42
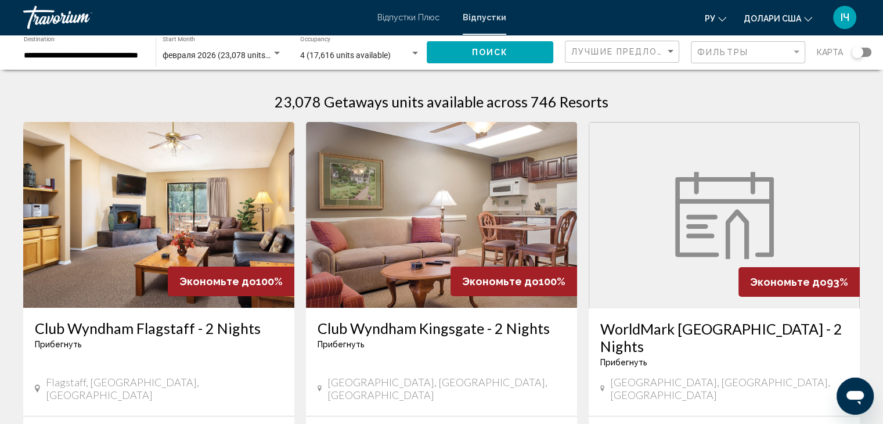
click at [799, 57] on div "Фильтры" at bounding box center [749, 52] width 105 height 21
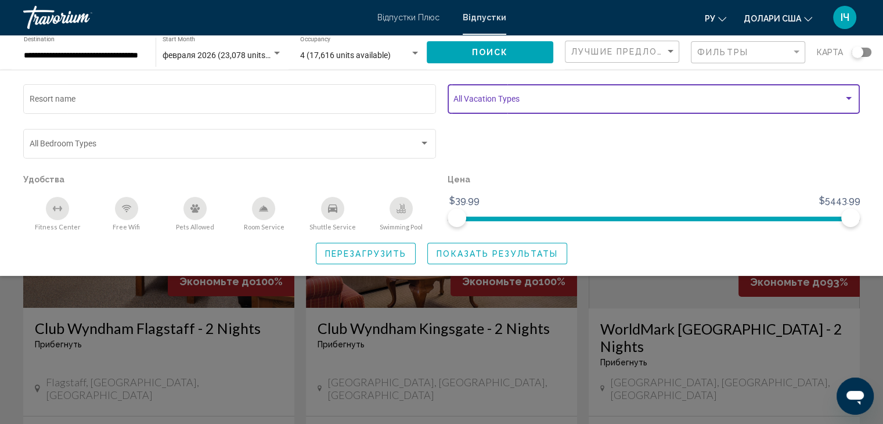
click at [848, 98] on div "Search widget" at bounding box center [849, 98] width 6 height 3
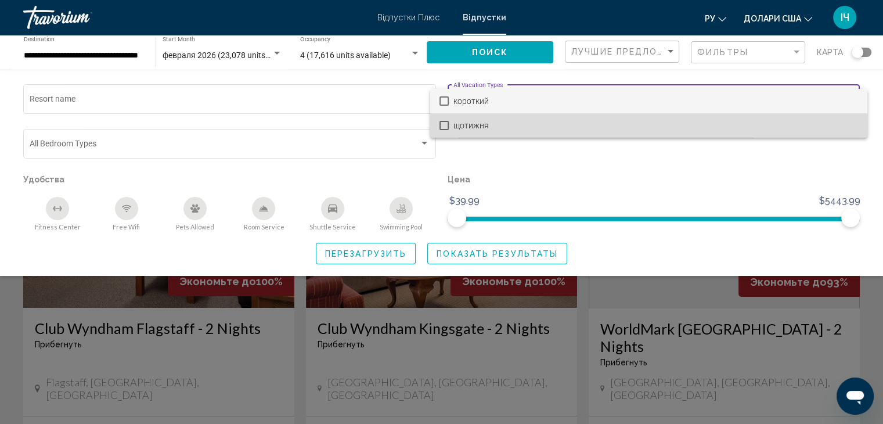
click at [442, 124] on mat-pseudo-checkbox at bounding box center [443, 125] width 9 height 9
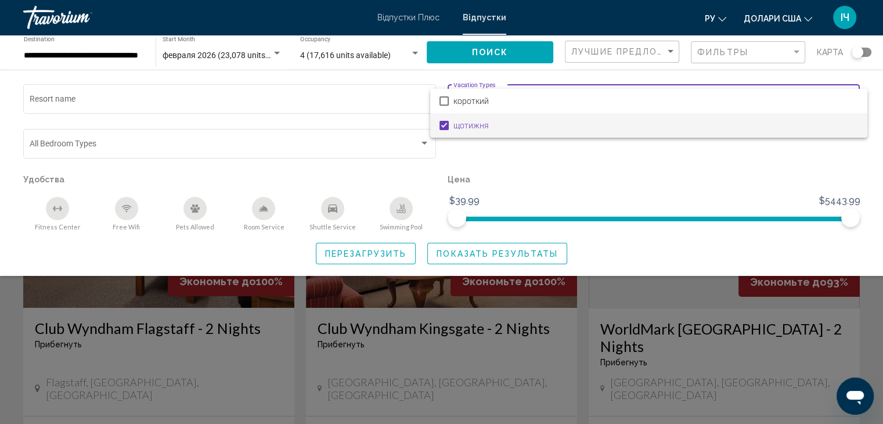
click at [469, 249] on div at bounding box center [441, 212] width 883 height 424
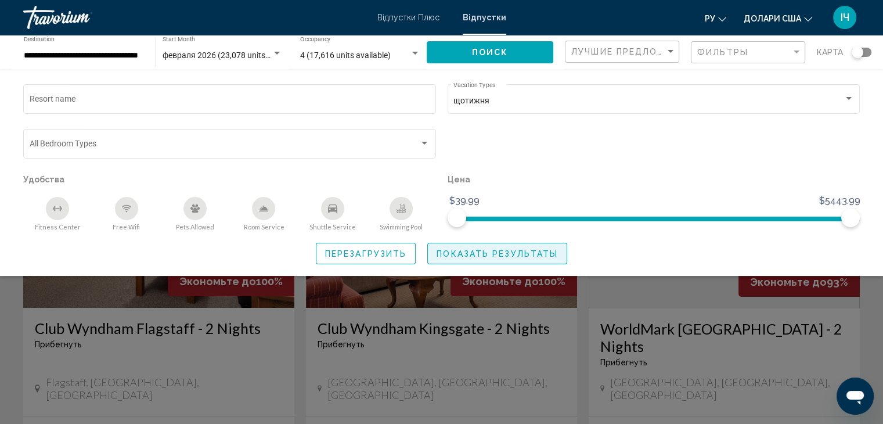
click at [502, 254] on span "Показать результаты" at bounding box center [497, 253] width 121 height 9
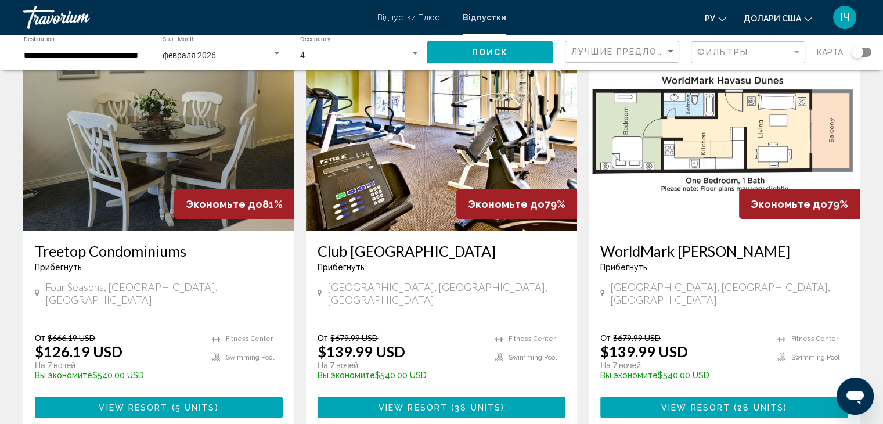
scroll to position [70, 0]
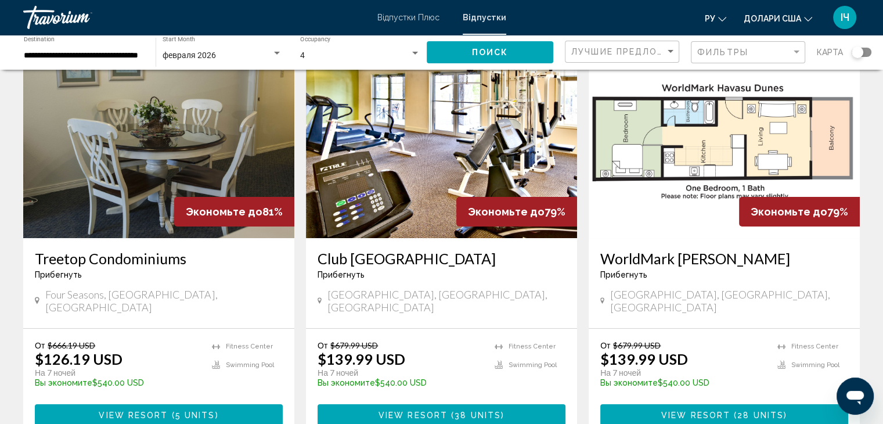
click at [871, 52] on div "Search widget" at bounding box center [862, 52] width 20 height 9
click at [539, 47] on button "Поиск" at bounding box center [490, 51] width 127 height 21
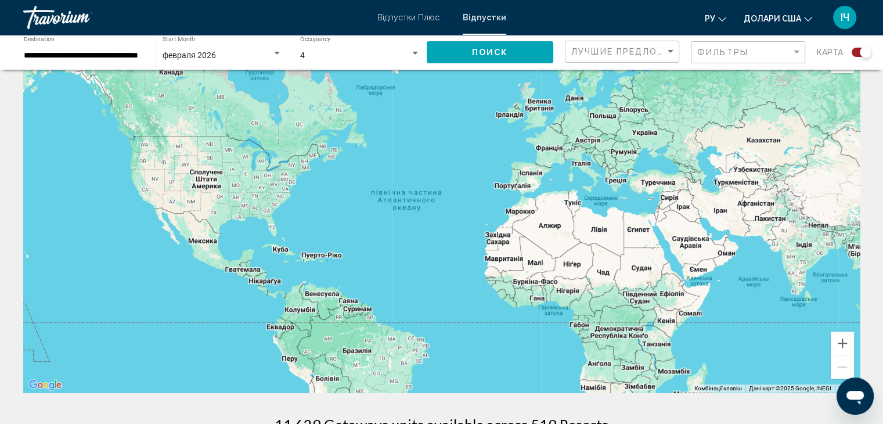
scroll to position [0, 0]
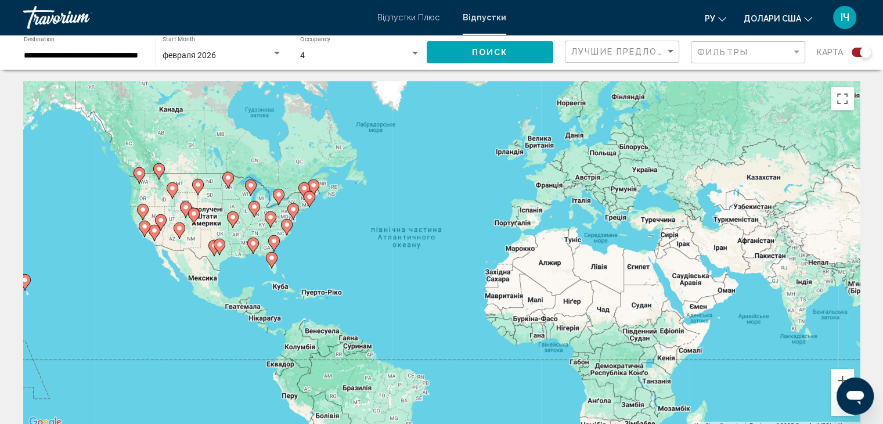
click at [312, 197] on image "Основний зміст" at bounding box center [309, 196] width 7 height 7
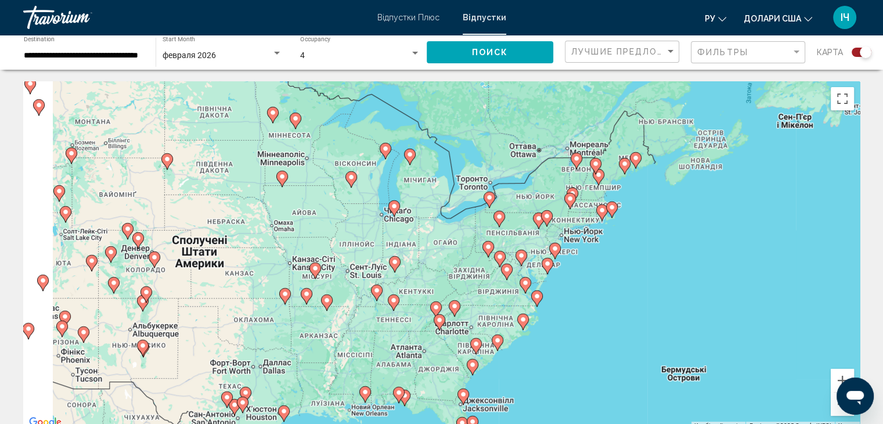
drag, startPoint x: 125, startPoint y: 230, endPoint x: 316, endPoint y: 186, distance: 195.5
click at [316, 186] on div "Увімкніть режим перетягування за допомогою клавіатури, натиснувши Alt + Enter. …" at bounding box center [441, 255] width 837 height 348
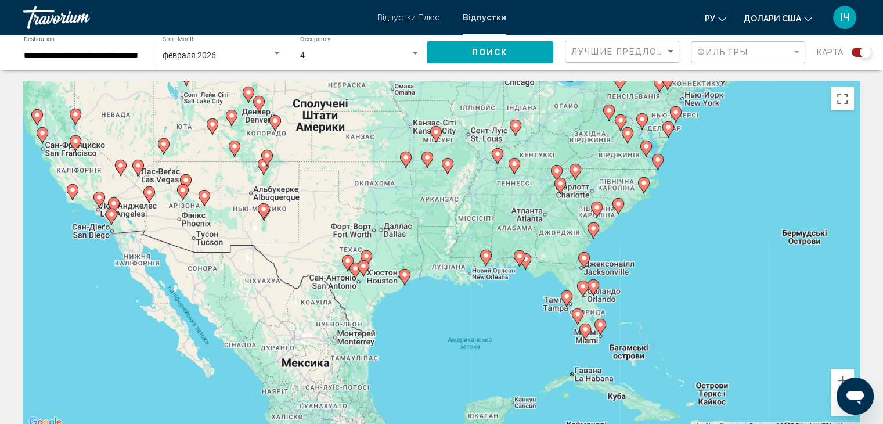
click at [597, 321] on icon "Основний зміст" at bounding box center [600, 326] width 10 height 15
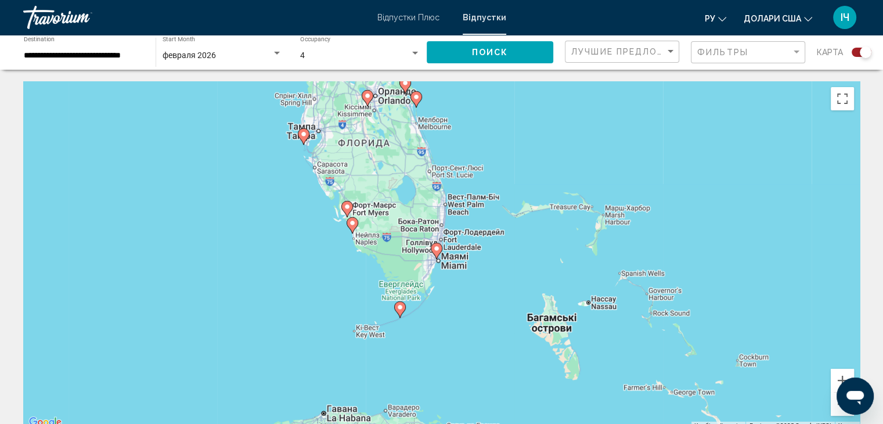
click at [434, 254] on icon "Основний зміст" at bounding box center [436, 250] width 10 height 15
type input "**********"
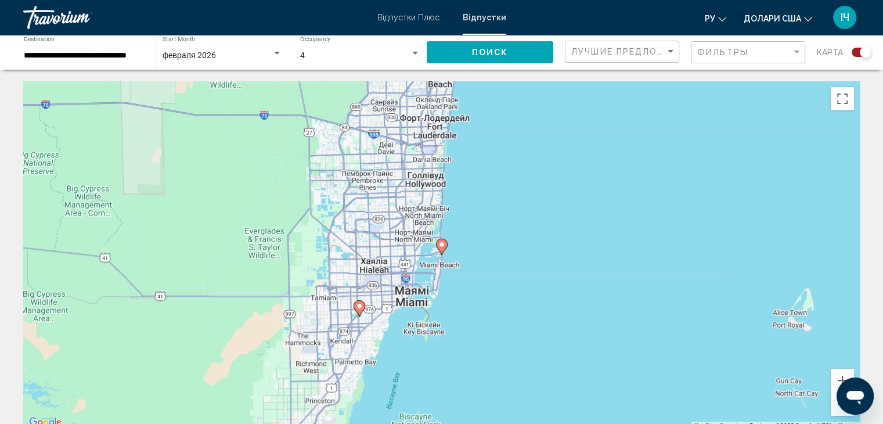
click at [442, 247] on image "Основний зміст" at bounding box center [441, 244] width 7 height 7
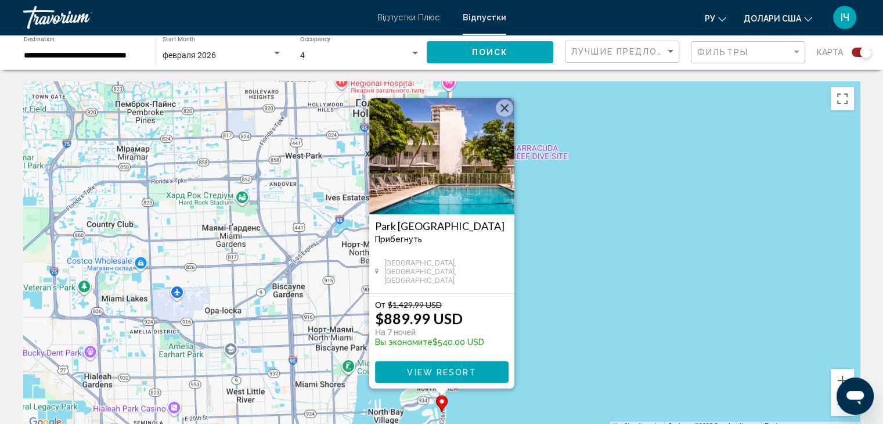
click at [499, 111] on button "Закрити" at bounding box center [504, 107] width 17 height 17
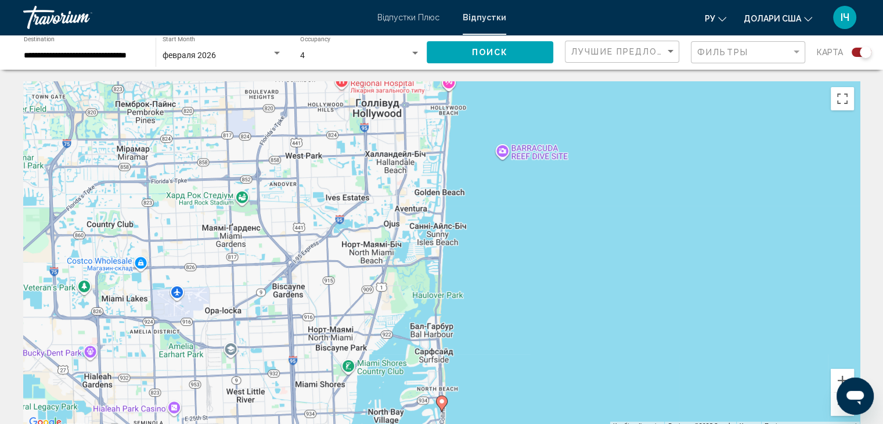
click at [541, 291] on div "Для навігації використовуйте клавіші зі стрілками. Увімкніть режим перетягуванн…" at bounding box center [441, 255] width 837 height 348
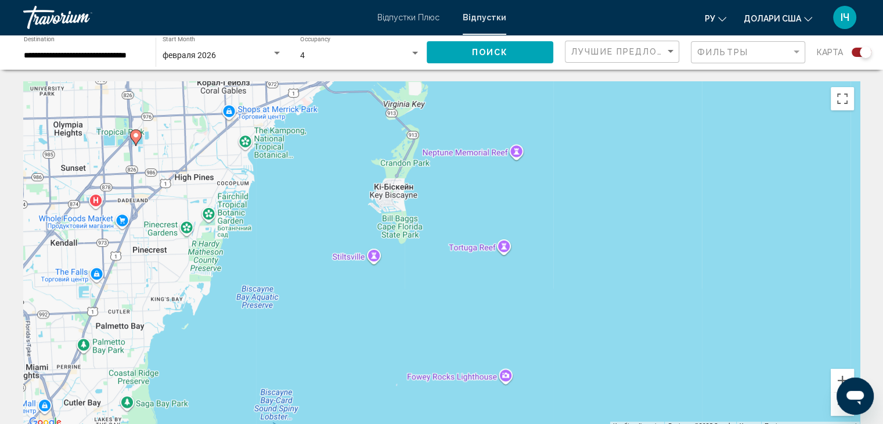
click at [614, 260] on div "Увімкніть режим перетягування за допомогою клавіатури, натиснувши Alt + Enter. …" at bounding box center [441, 255] width 837 height 348
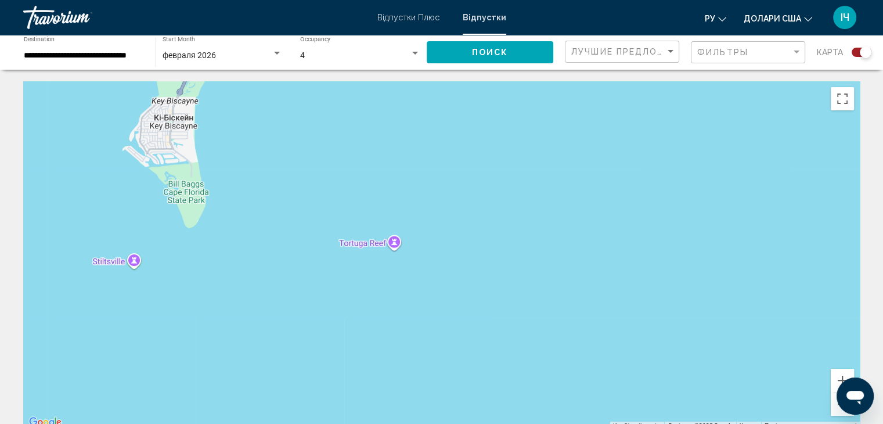
click at [598, 305] on div "Основний зміст" at bounding box center [441, 255] width 837 height 348
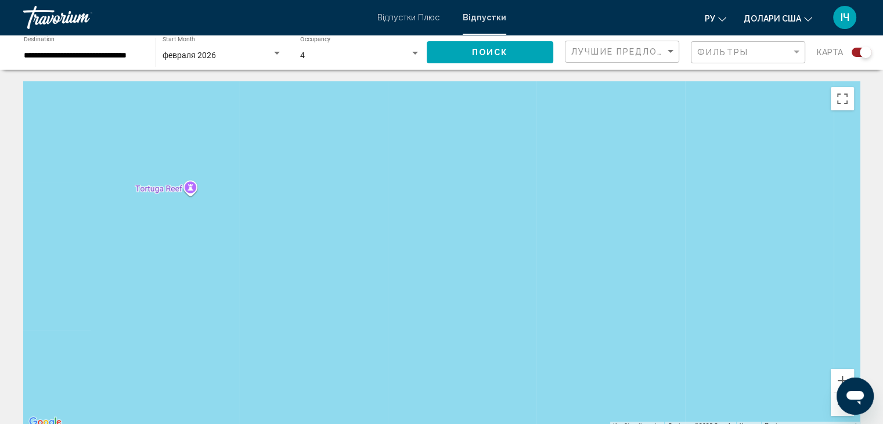
click at [236, 188] on div "Основний зміст" at bounding box center [441, 255] width 837 height 348
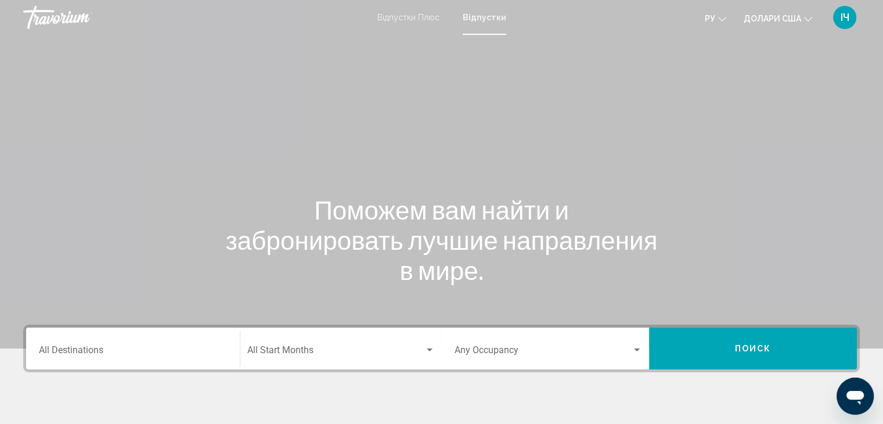
click at [147, 342] on div "Destination All Destinations" at bounding box center [133, 348] width 188 height 37
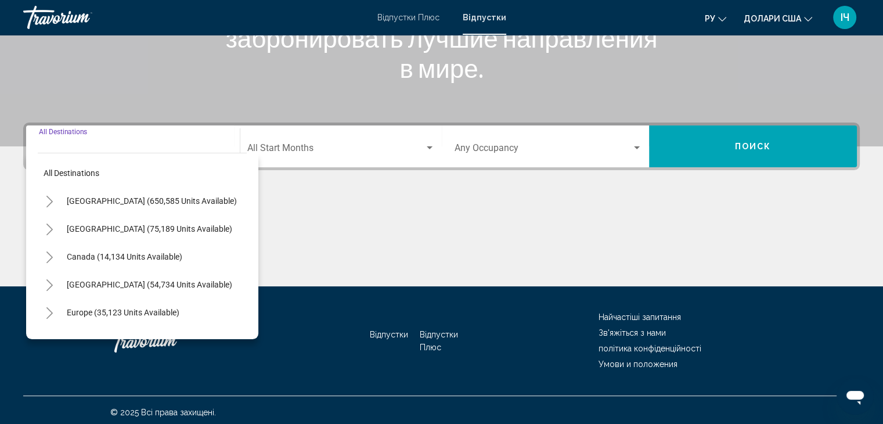
scroll to position [207, 0]
